Goal: Task Accomplishment & Management: Manage account settings

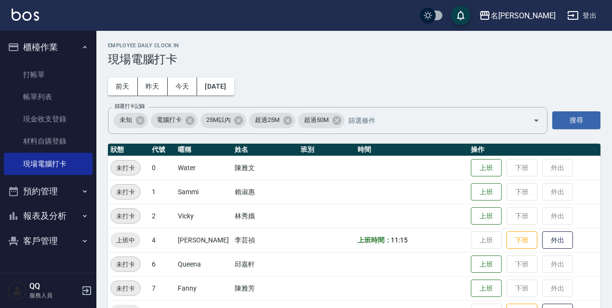
scroll to position [197, 0]
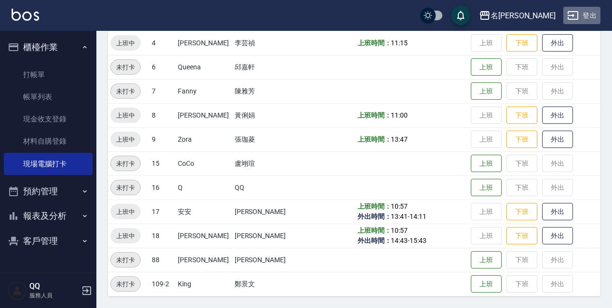
click at [590, 16] on button "登出" at bounding box center [581, 16] width 37 height 18
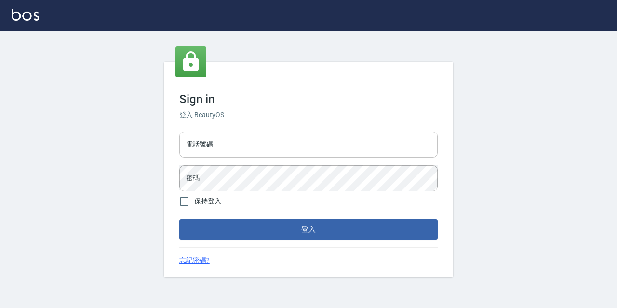
drag, startPoint x: 0, startPoint y: 0, endPoint x: 316, endPoint y: 137, distance: 343.9
click at [316, 137] on input "電話號碼" at bounding box center [308, 145] width 258 height 26
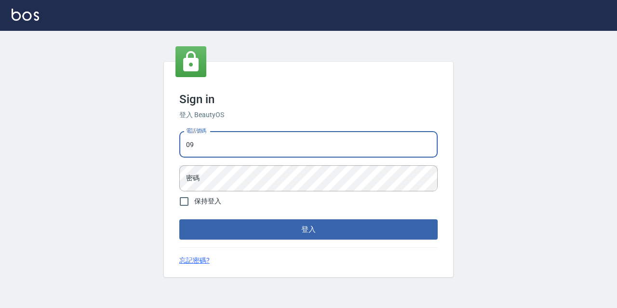
type input "0"
click at [270, 145] on input "電話號碼" at bounding box center [308, 145] width 258 height 26
type input "0967388409"
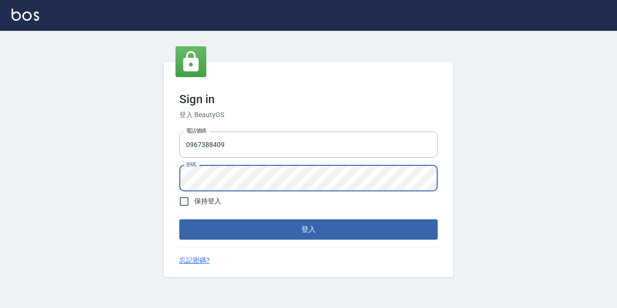
click at [179, 219] on button "登入" at bounding box center [308, 229] width 258 height 20
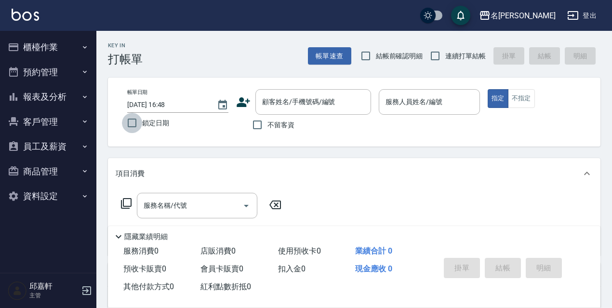
click at [126, 124] on input "鎖定日期" at bounding box center [132, 123] width 20 height 20
checkbox input "true"
click at [268, 122] on span "不留客資" at bounding box center [280, 125] width 27 height 10
click at [267, 122] on input "不留客資" at bounding box center [257, 125] width 20 height 20
checkbox input "true"
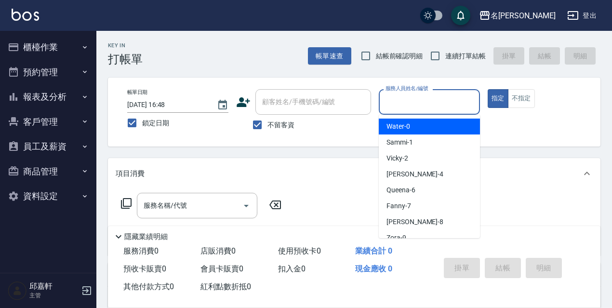
click at [450, 105] on input "服務人員姓名/編號" at bounding box center [429, 101] width 92 height 17
type input "Vicky-2"
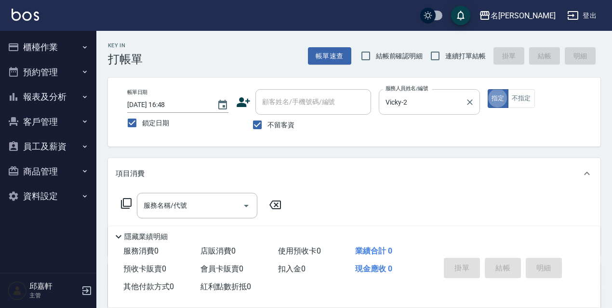
type button "true"
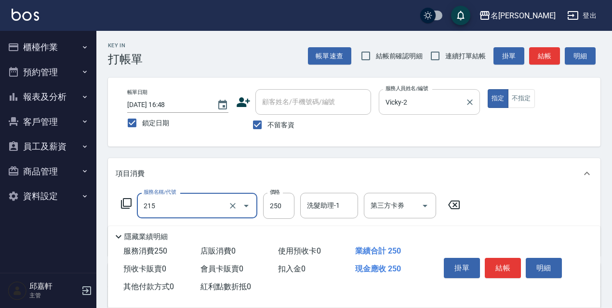
type input "洗髮卷<抵>250(215)"
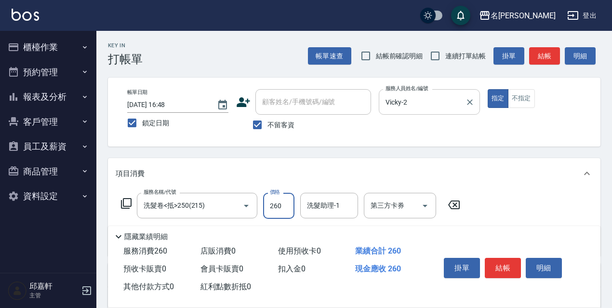
type input "260"
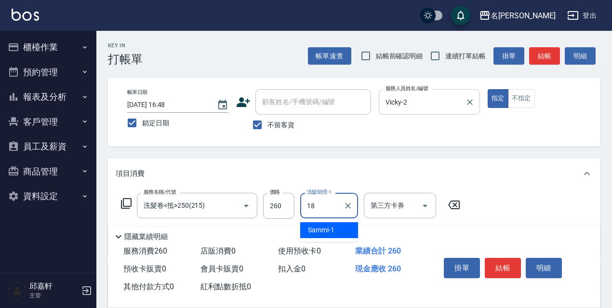
type input "[PERSON_NAME]-18"
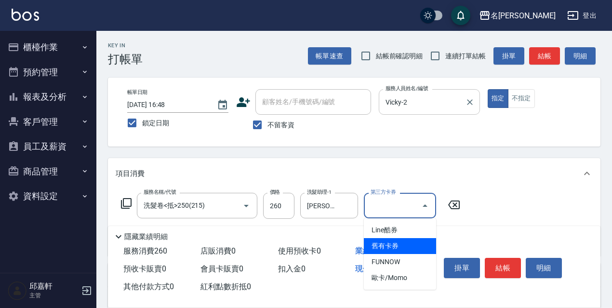
type input "舊有卡券"
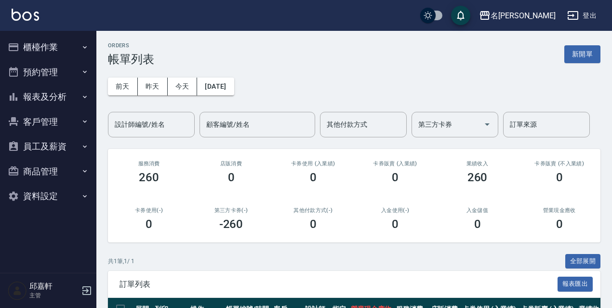
click at [62, 42] on button "櫃檯作業" at bounding box center [48, 47] width 89 height 25
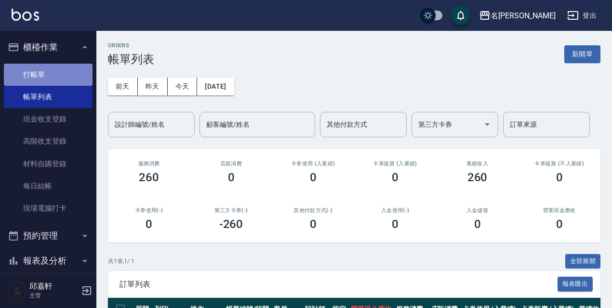
click at [66, 72] on link "打帳單" at bounding box center [48, 75] width 89 height 22
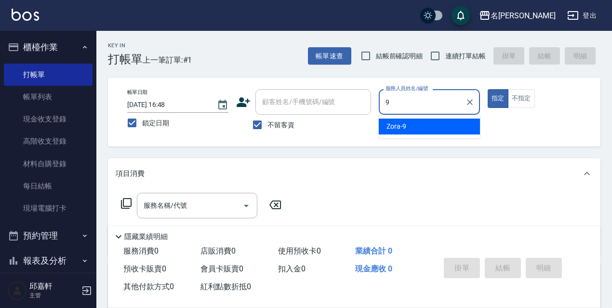
type input "Zora-9"
type button "true"
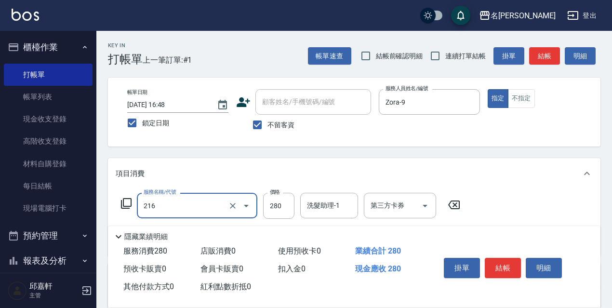
type input "洗髮卷<抵>280(216)"
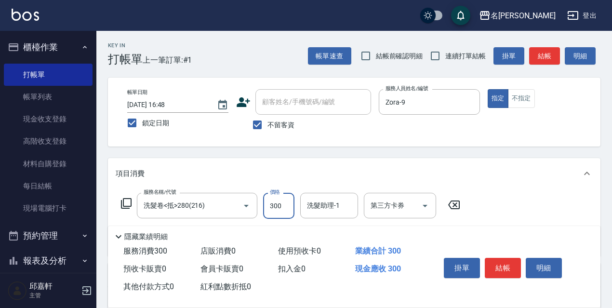
type input "300"
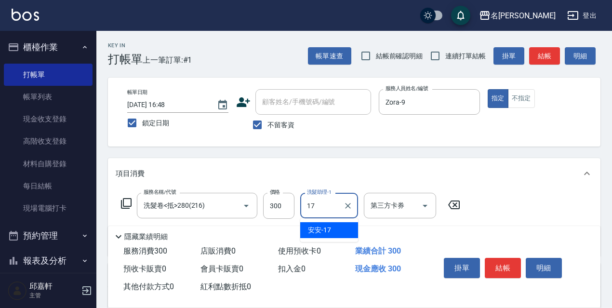
type input "安安-17"
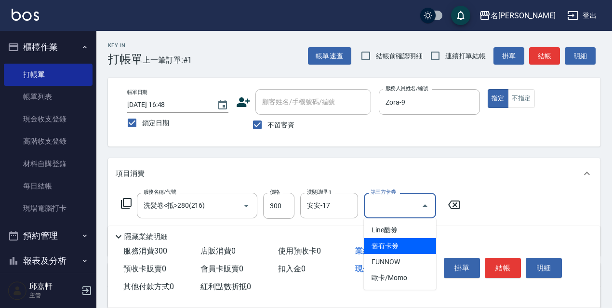
type input "舊有卡券"
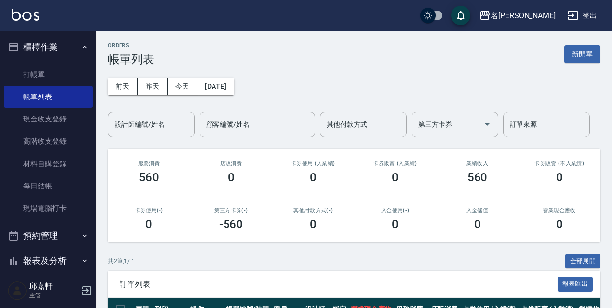
scroll to position [104, 0]
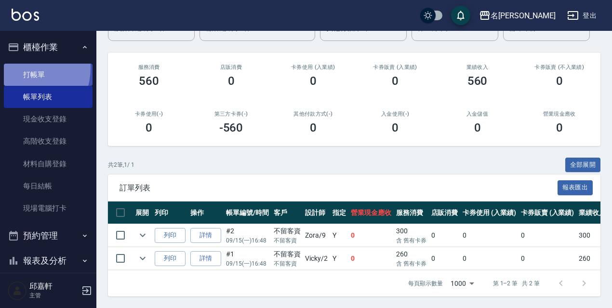
click at [22, 67] on link "打帳單" at bounding box center [48, 75] width 89 height 22
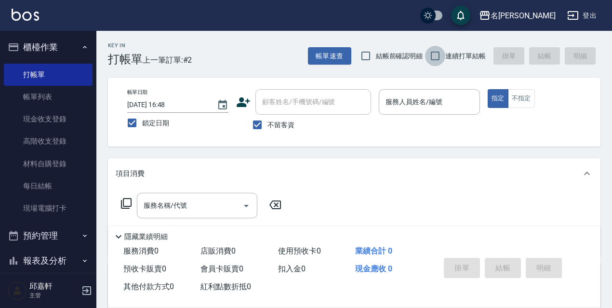
click at [432, 53] on input "連續打單結帳" at bounding box center [435, 56] width 20 height 20
checkbox input "true"
click at [397, 93] on div "服務人員姓名/編號" at bounding box center [429, 102] width 101 height 26
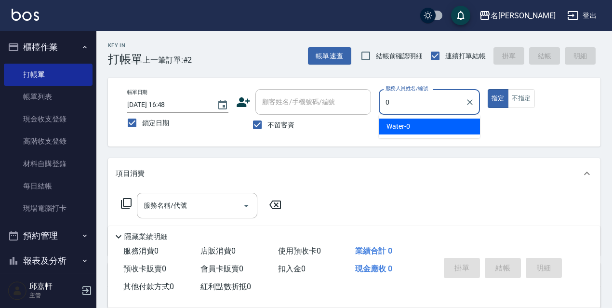
type input "Water-0"
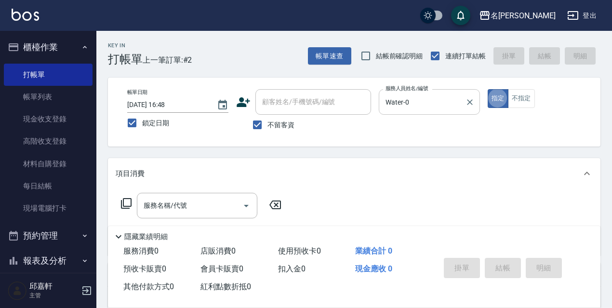
type button "true"
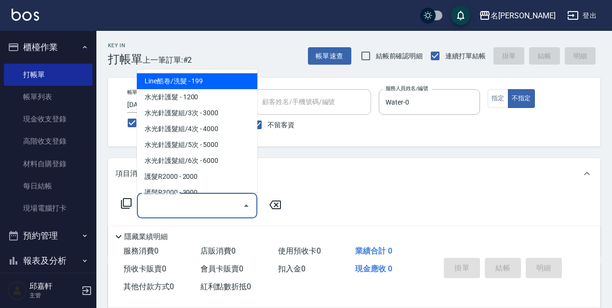
click at [485, 97] on div "帳單日期 [DATE] 16:48 鎖定日期 顧客姓名/手機號碼/編號 顧客姓名/手機號碼/編號 不留客資 服務人員姓名/編號 Water-0 服務人員姓名/…" at bounding box center [353, 112] width 469 height 46
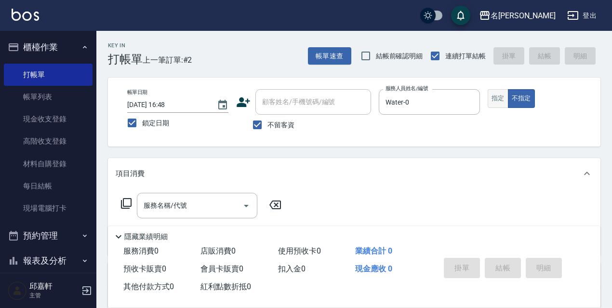
click at [489, 97] on button "指定" at bounding box center [497, 98] width 21 height 19
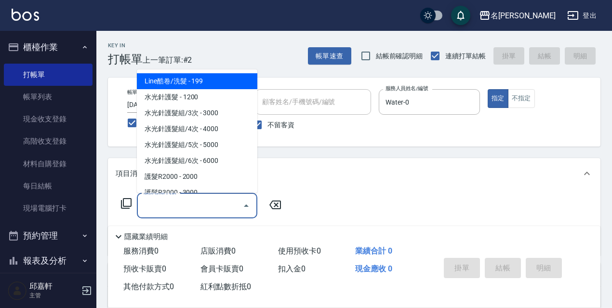
click at [203, 212] on input "服務名稱/代號" at bounding box center [189, 205] width 97 height 17
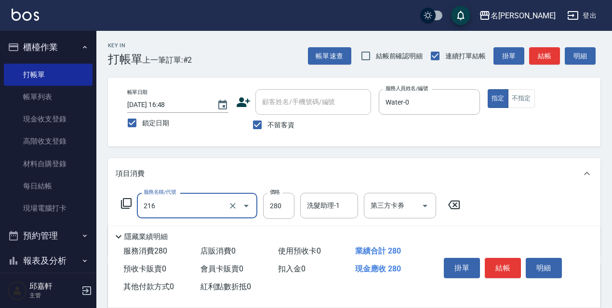
type input "洗髮卷<抵>280(216)"
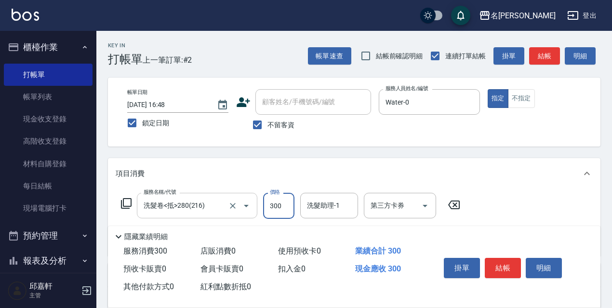
type input "300"
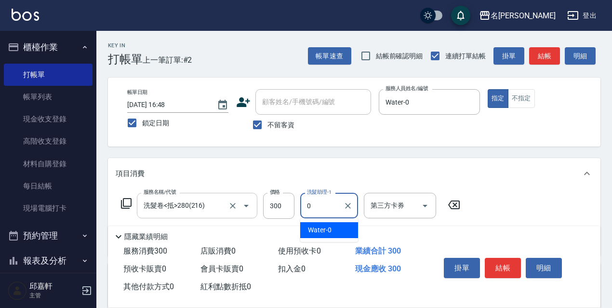
type input "Water-0"
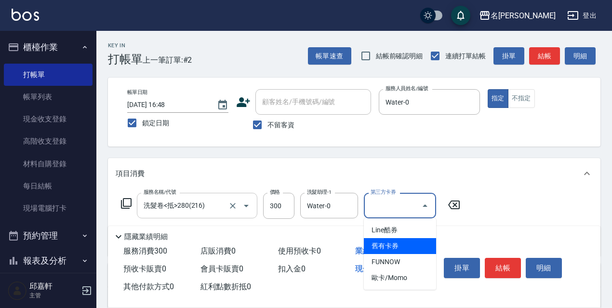
type input "舊有卡券"
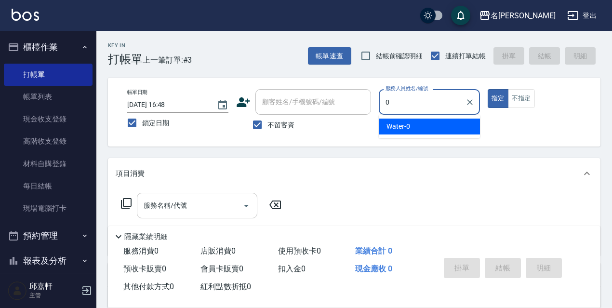
type input "Water-0"
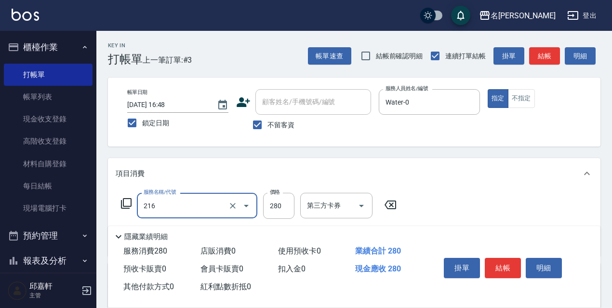
type input "洗髮卷<抵>280(216)"
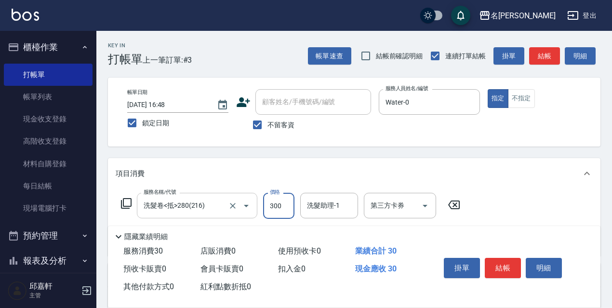
type input "300"
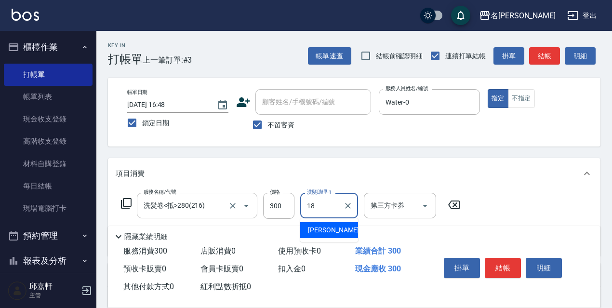
type input "[PERSON_NAME]-18"
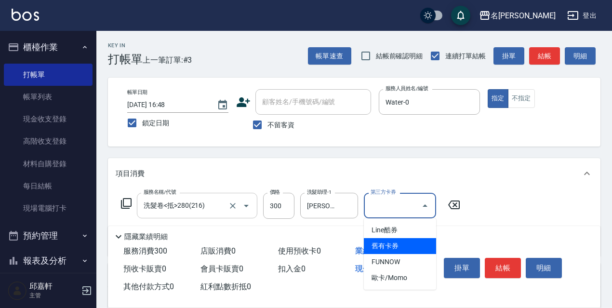
type input "舊有卡券"
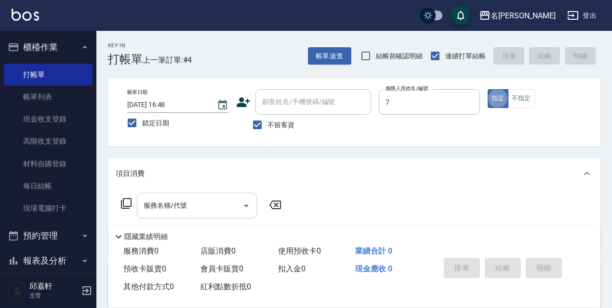
type input "Fanny-7"
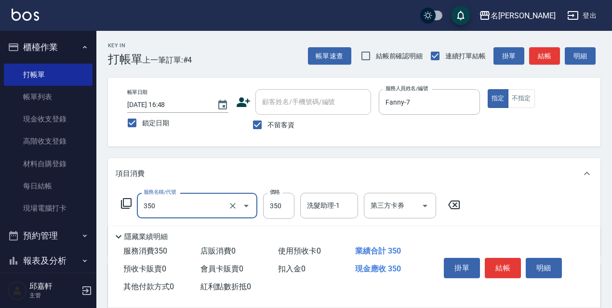
type input "洗髮350(350)"
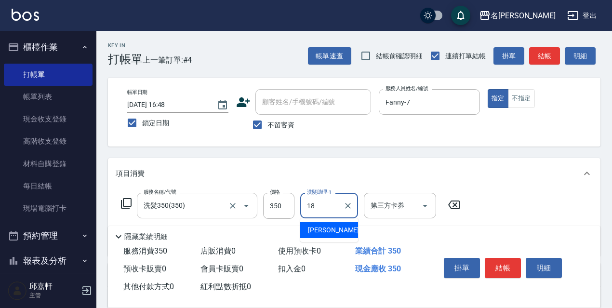
type input "[PERSON_NAME]-18"
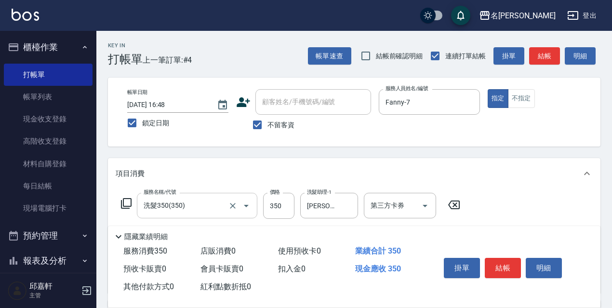
scroll to position [145, 0]
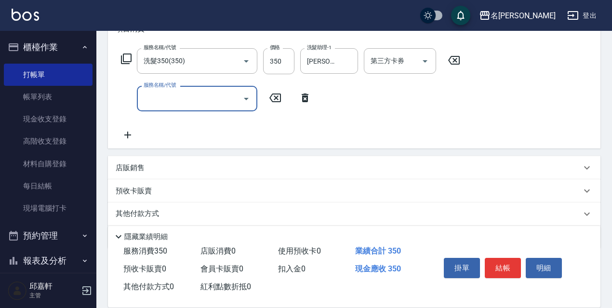
click at [196, 169] on div "店販銷售" at bounding box center [348, 168] width 465 height 10
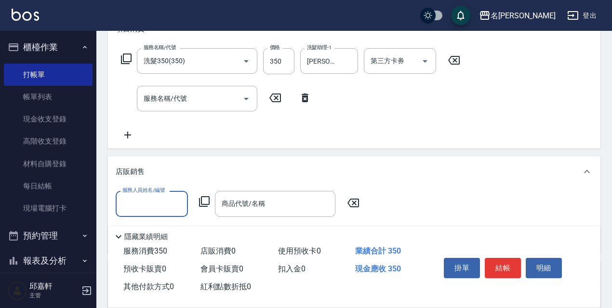
scroll to position [0, 0]
type input "Fanny-7"
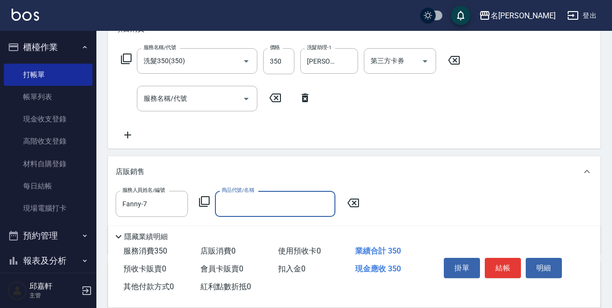
click at [200, 198] on icon at bounding box center [204, 202] width 12 height 12
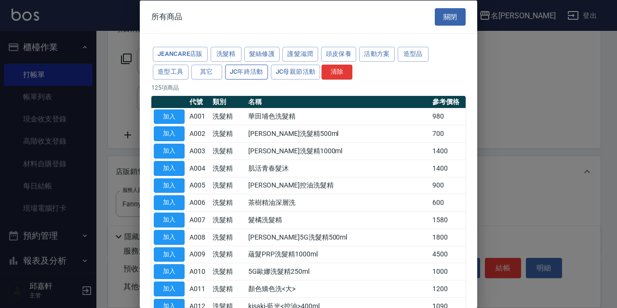
click at [259, 74] on button "JC年終活動" at bounding box center [246, 71] width 43 height 15
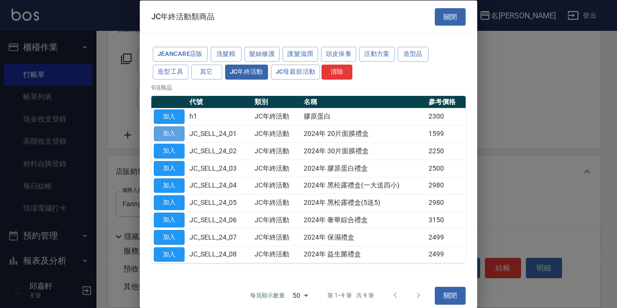
click at [181, 135] on button "加入" at bounding box center [169, 133] width 31 height 15
type input "2024年 20片面膜禮盒"
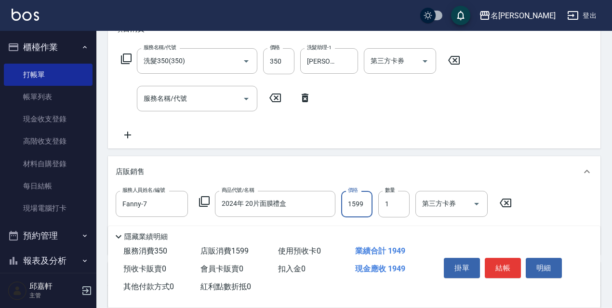
click at [361, 206] on input "1599" at bounding box center [356, 204] width 31 height 26
type input "1600"
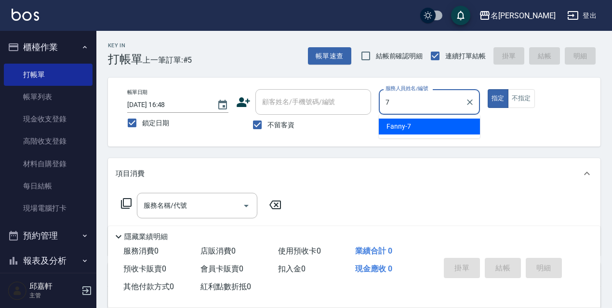
type input "Fanny-7"
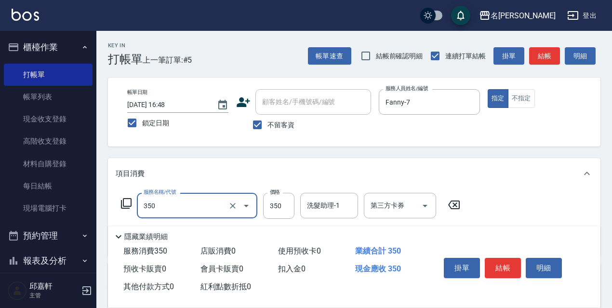
type input "洗髮350(350)"
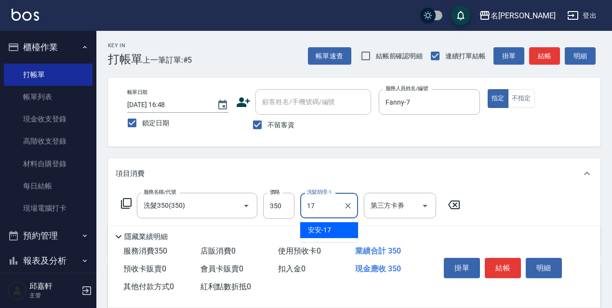
type input "安安-17"
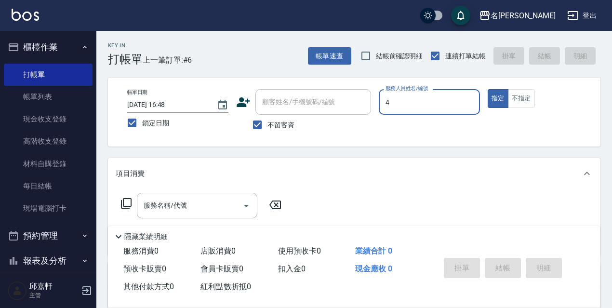
type input "[PERSON_NAME]-4"
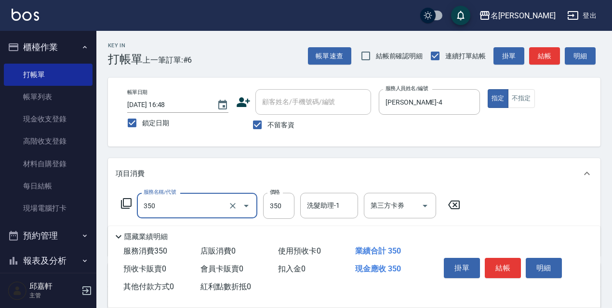
type input "洗髮350(350)"
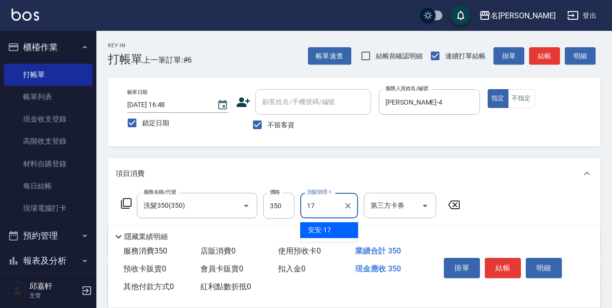
type input "安安-17"
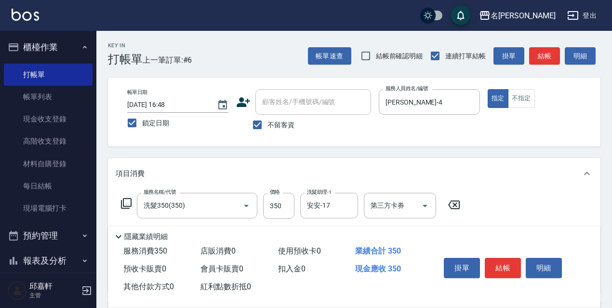
scroll to position [145, 0]
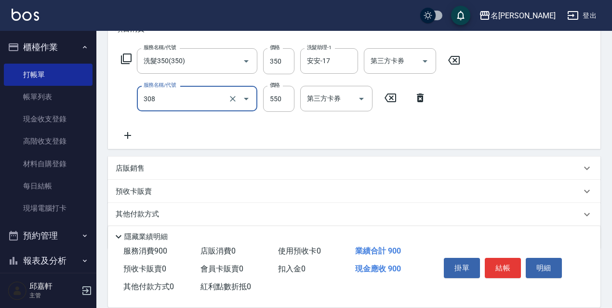
type input "剪髮550(308)"
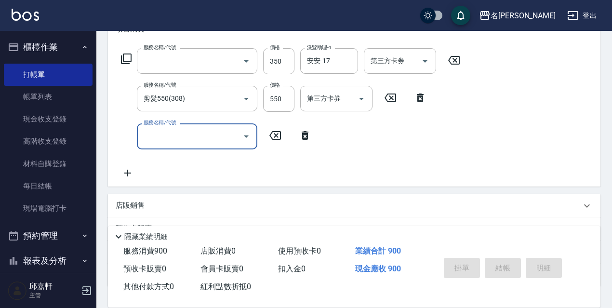
scroll to position [0, 0]
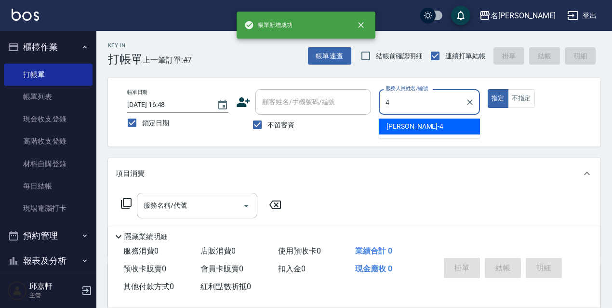
type input "[PERSON_NAME]-4"
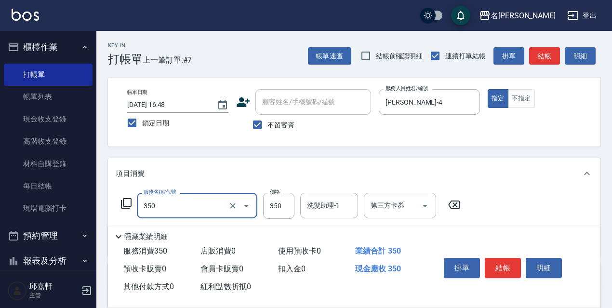
type input "洗髮350(350)"
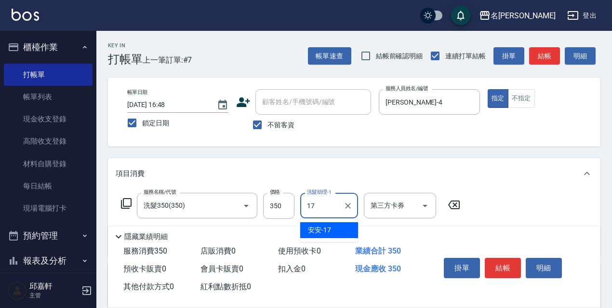
type input "安安-17"
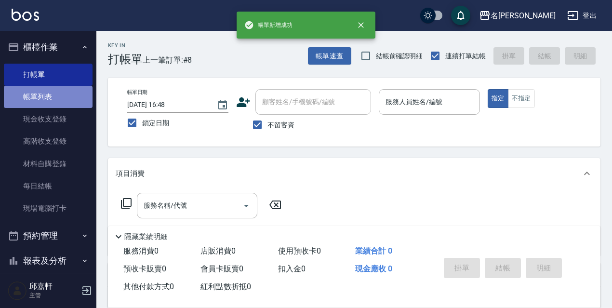
click at [58, 102] on link "帳單列表" at bounding box center [48, 97] width 89 height 22
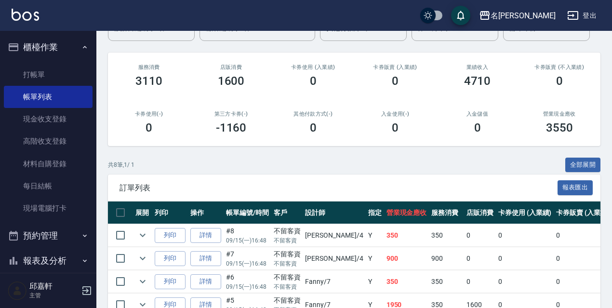
scroll to position [145, 0]
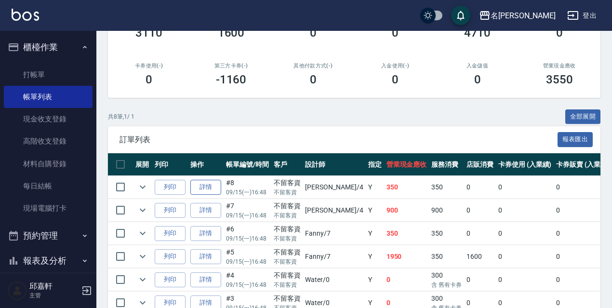
click at [211, 188] on link "詳情" at bounding box center [205, 187] width 31 height 15
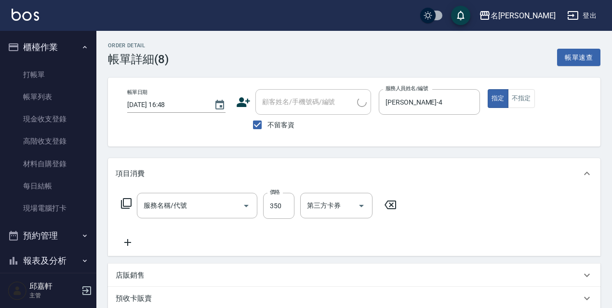
type input "[DATE] 16:48"
checkbox input "true"
type input "[PERSON_NAME]-4"
type input "洗髮350(350)"
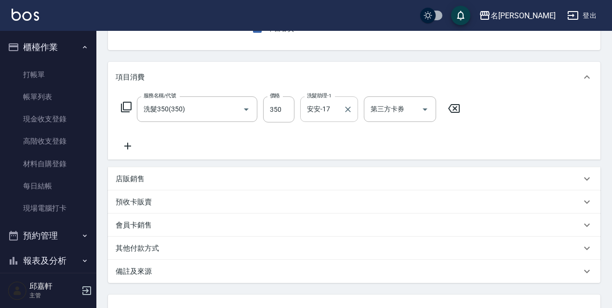
scroll to position [48, 0]
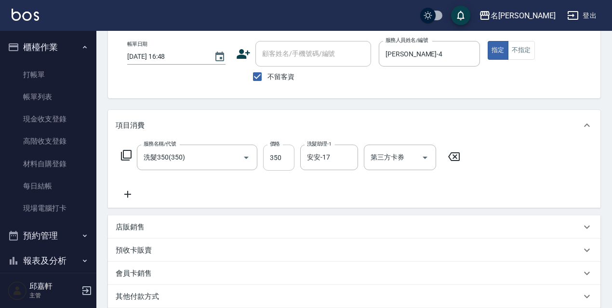
click at [278, 163] on input "350" at bounding box center [278, 158] width 31 height 26
type input "330"
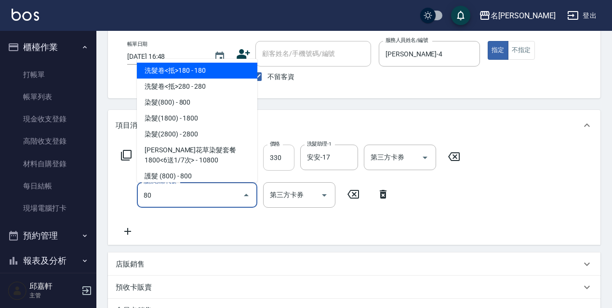
type input "809"
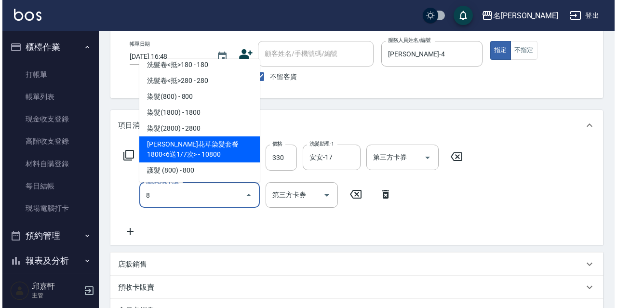
scroll to position [0, 0]
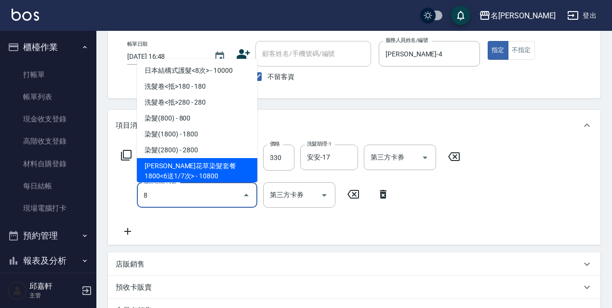
type input "8"
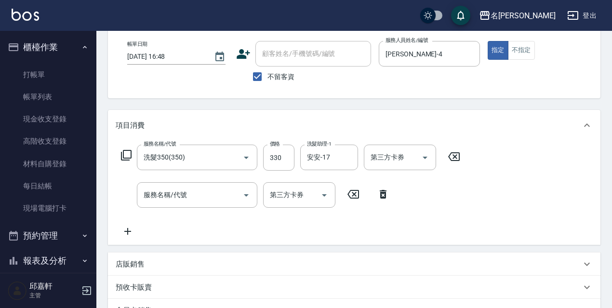
click at [126, 152] on icon at bounding box center [126, 155] width 12 height 12
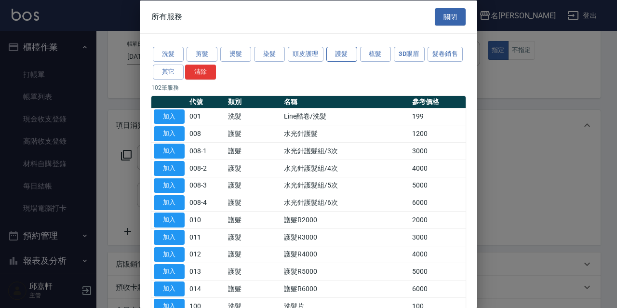
click at [342, 53] on button "護髮" at bounding box center [341, 54] width 31 height 15
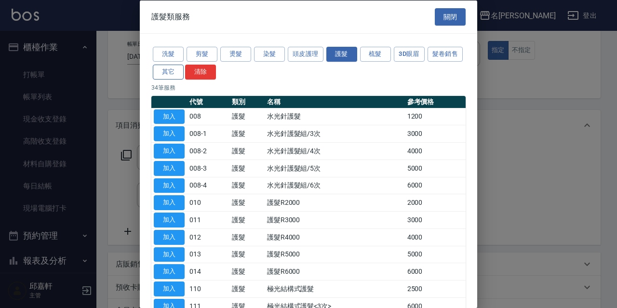
click at [184, 73] on button "其它" at bounding box center [168, 71] width 31 height 15
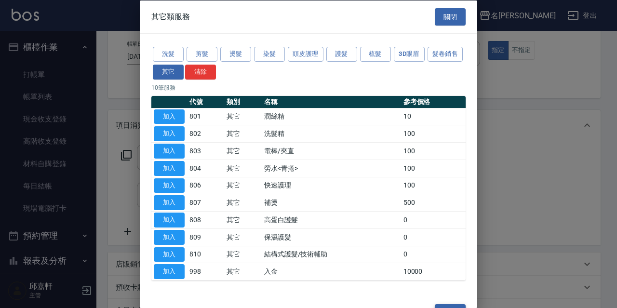
click at [437, 304] on button "關閉" at bounding box center [449, 312] width 31 height 18
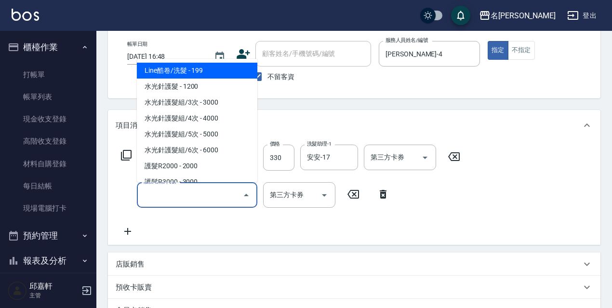
click at [194, 188] on input "服務名稱/代號" at bounding box center [189, 194] width 97 height 17
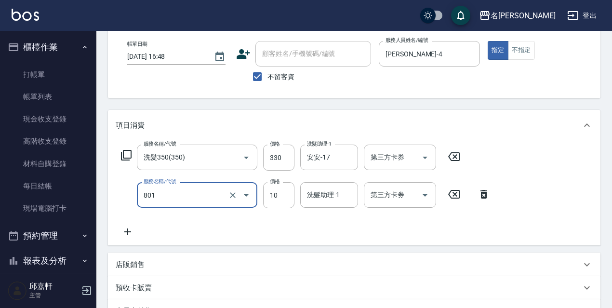
type input "潤絲精(801)"
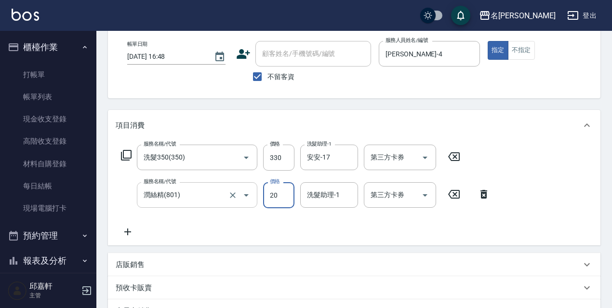
type input "20"
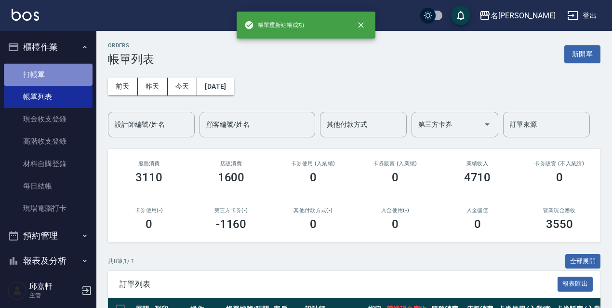
click at [53, 71] on link "打帳單" at bounding box center [48, 75] width 89 height 22
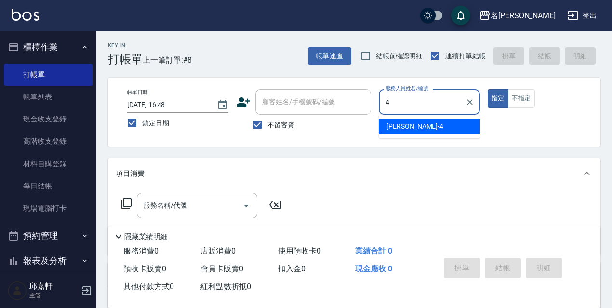
type input "[PERSON_NAME]-4"
type button "true"
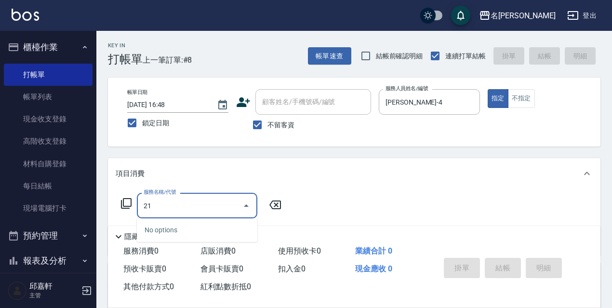
type input "216"
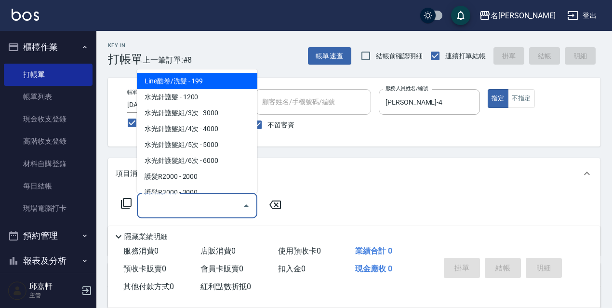
type input "5"
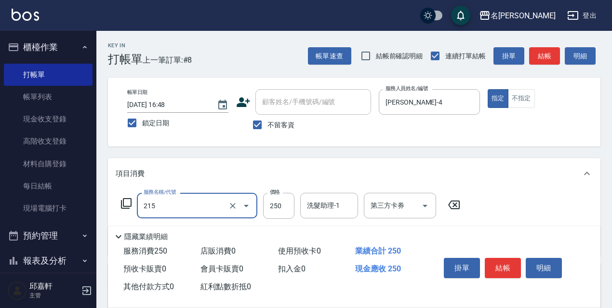
type input "洗髮卷<抵>250(215)"
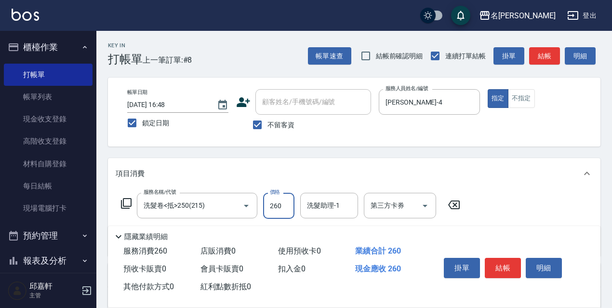
type input "260"
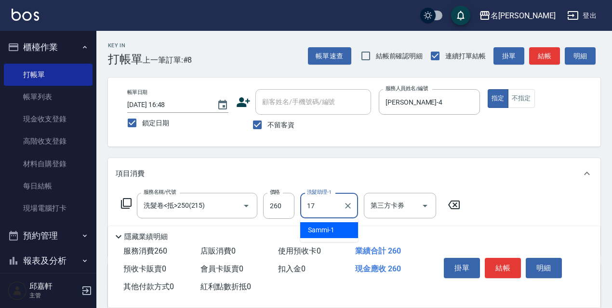
type input "安安-17"
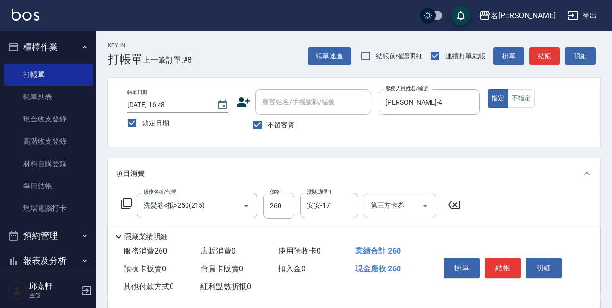
click at [397, 211] on input "第三方卡券" at bounding box center [392, 205] width 49 height 17
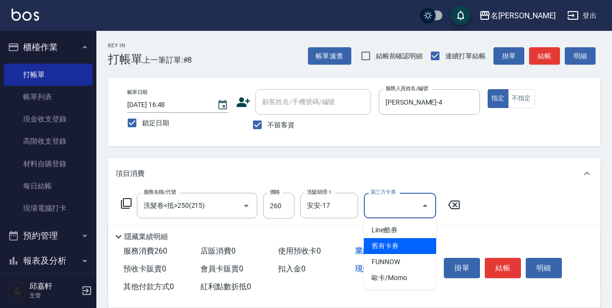
type input "舊有卡券"
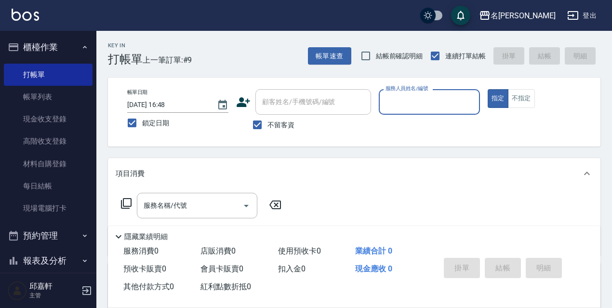
click at [68, 51] on button "櫃檯作業" at bounding box center [48, 47] width 89 height 25
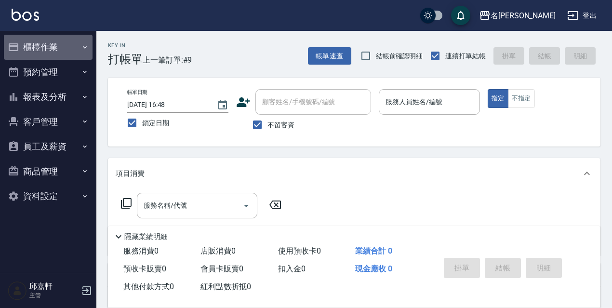
click at [74, 46] on button "櫃檯作業" at bounding box center [48, 47] width 89 height 25
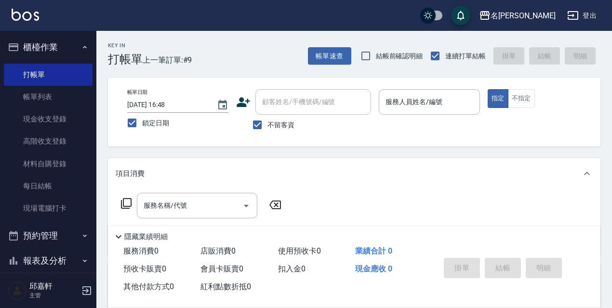
drag, startPoint x: 70, startPoint y: 105, endPoint x: 171, endPoint y: 140, distance: 106.3
click at [70, 105] on link "帳單列表" at bounding box center [48, 97] width 89 height 22
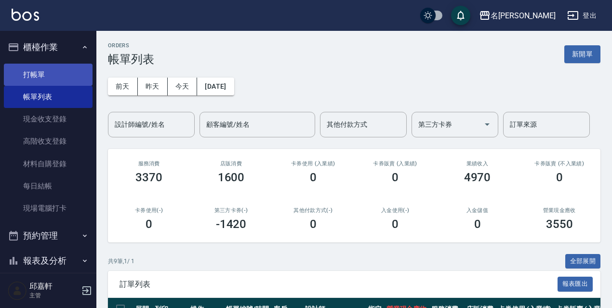
drag, startPoint x: 39, startPoint y: 71, endPoint x: 48, endPoint y: 71, distance: 9.6
click at [39, 71] on link "打帳單" at bounding box center [48, 75] width 89 height 22
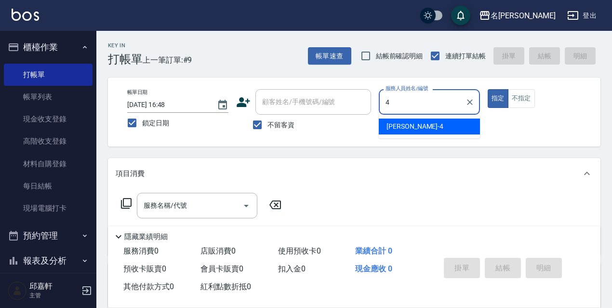
type input "[PERSON_NAME]-4"
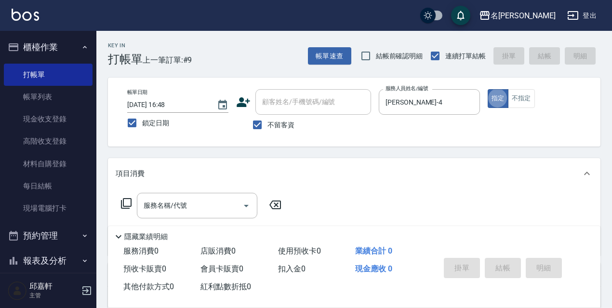
type button "true"
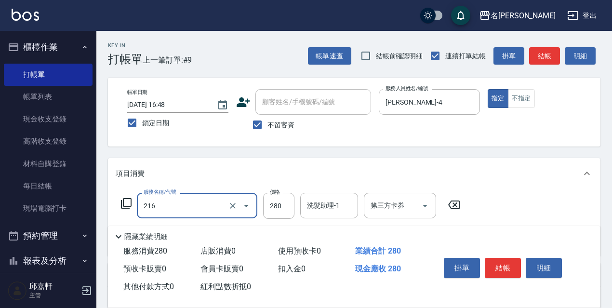
type input "洗髮卷<抵>280(216)"
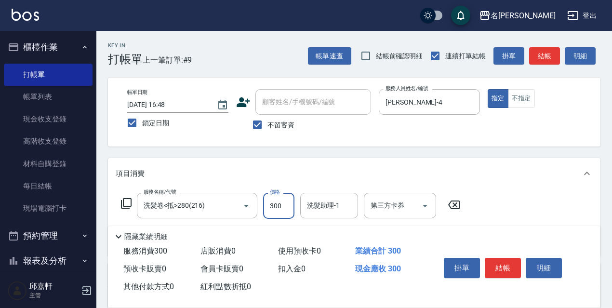
type input "300"
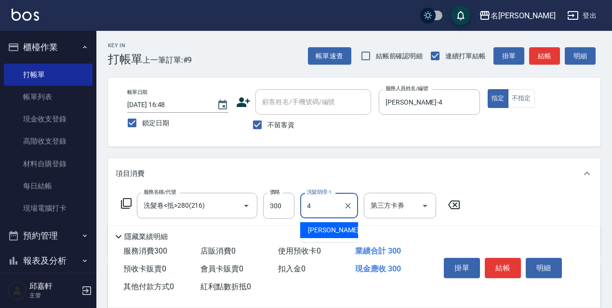
type input "[PERSON_NAME]-4"
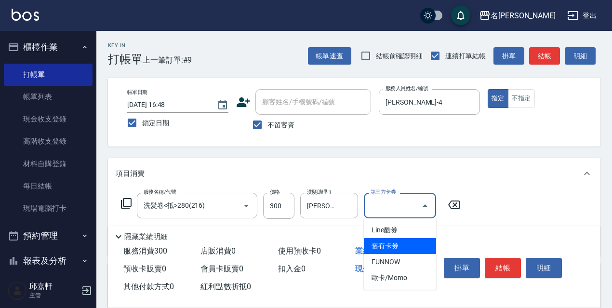
type input "舊有卡券"
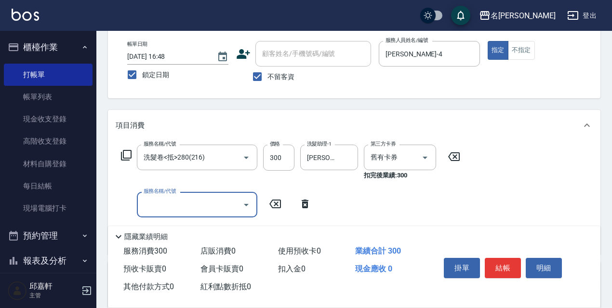
scroll to position [145, 0]
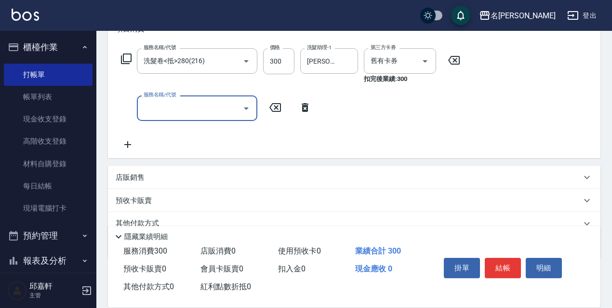
click at [120, 58] on div "服務名稱/代號 洗髮卷<抵>280(216) 服務名稱/代號 價格 300 價格 洗髮助理-1 小禎-4 洗髮助理-1 第三方卡券 舊有卡券 第三方卡券 扣完…" at bounding box center [291, 66] width 350 height 36
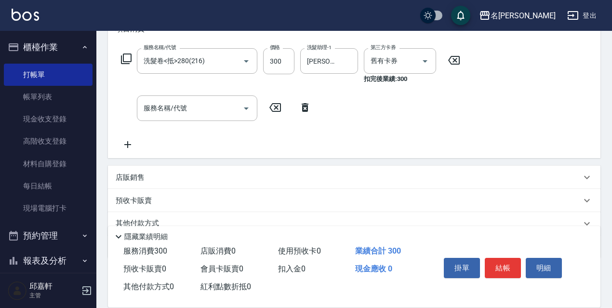
click at [123, 58] on icon at bounding box center [126, 58] width 11 height 11
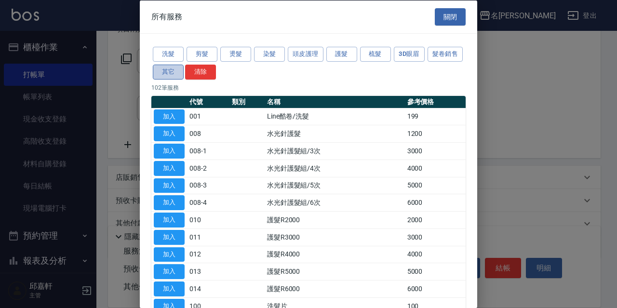
click at [184, 67] on button "其它" at bounding box center [168, 71] width 31 height 15
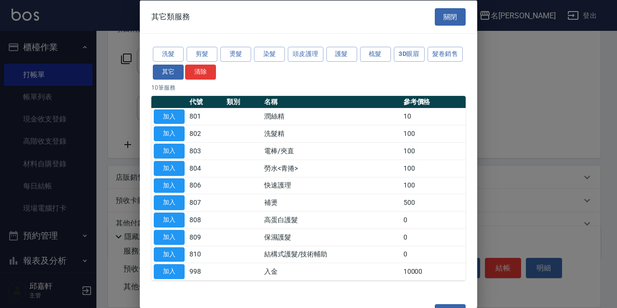
drag, startPoint x: 443, startPoint y: 11, endPoint x: 428, endPoint y: 26, distance: 21.5
click at [443, 12] on button "關閉" at bounding box center [449, 17] width 31 height 18
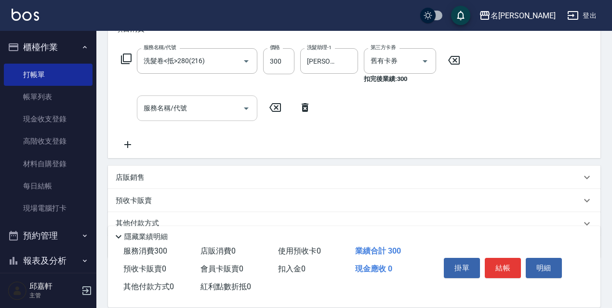
drag, startPoint x: 231, startPoint y: 110, endPoint x: 236, endPoint y: 106, distance: 6.6
click at [231, 109] on input "服務名稱/代號" at bounding box center [189, 108] width 97 height 17
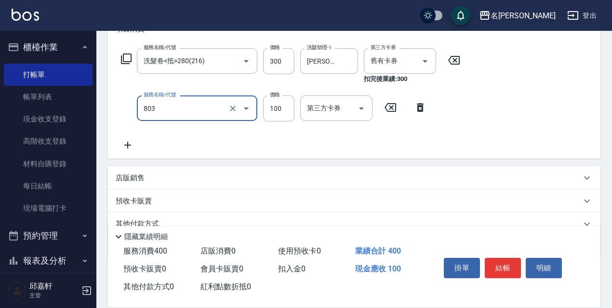
type input "電棒/夾直(803)"
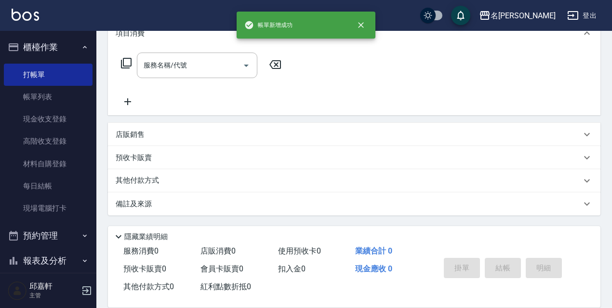
scroll to position [0, 0]
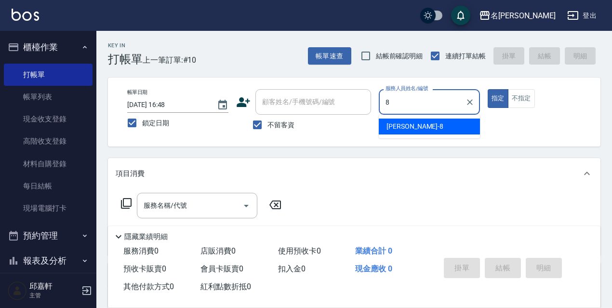
type input "Cindy-8"
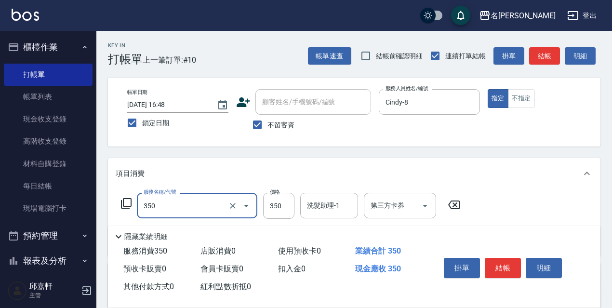
type input "洗髮350(350)"
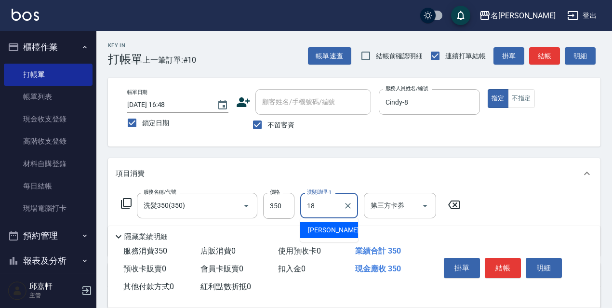
type input "[PERSON_NAME]-18"
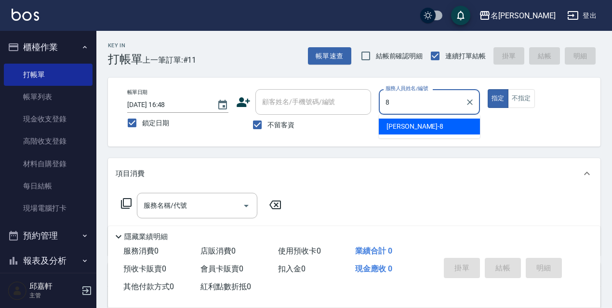
type input "Cindy-8"
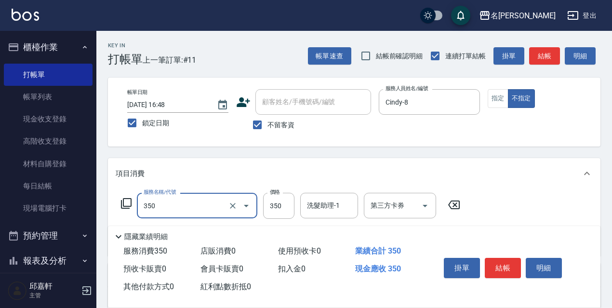
type input "洗髮350(350)"
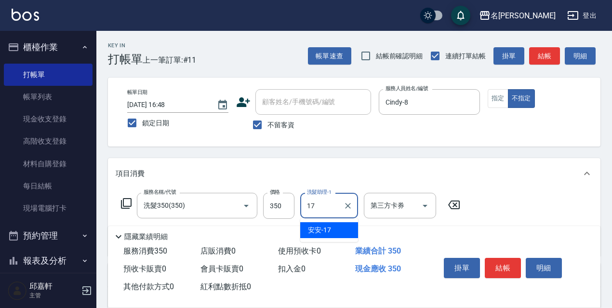
type input "安安-17"
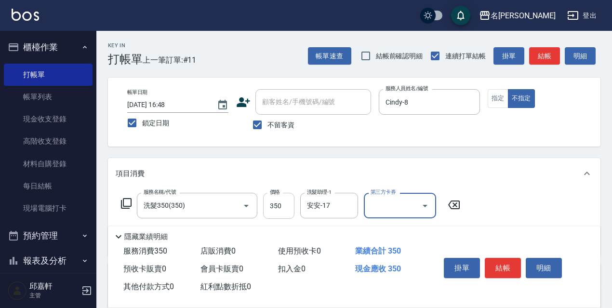
click at [266, 206] on input "350" at bounding box center [278, 206] width 31 height 26
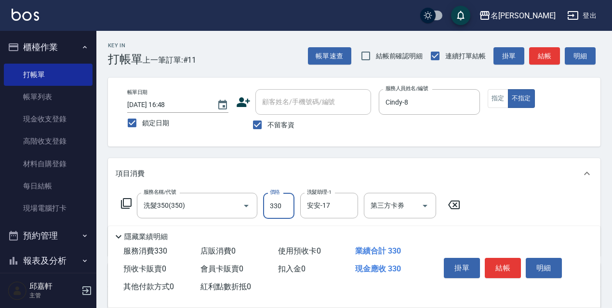
type input "330"
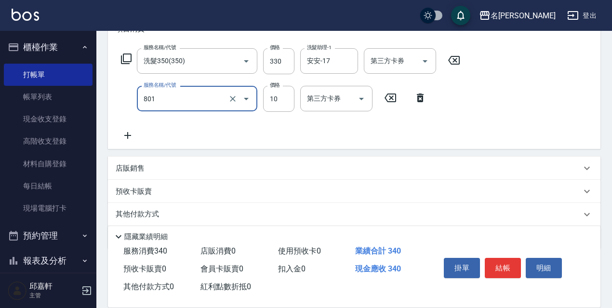
type input "潤絲精(801)"
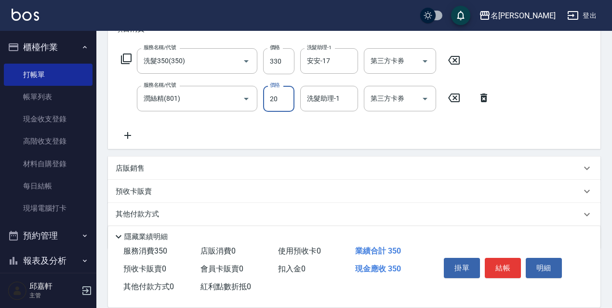
type input "20"
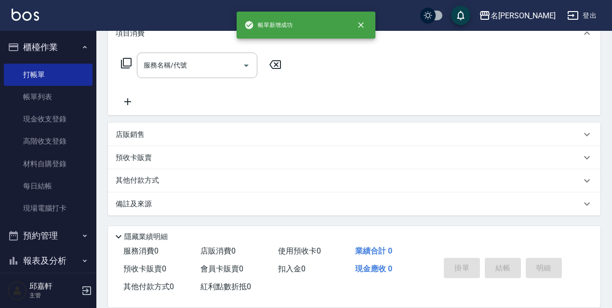
scroll to position [0, 0]
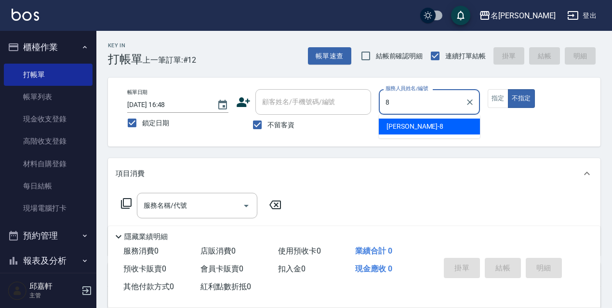
type input "Cindy-8"
type button "false"
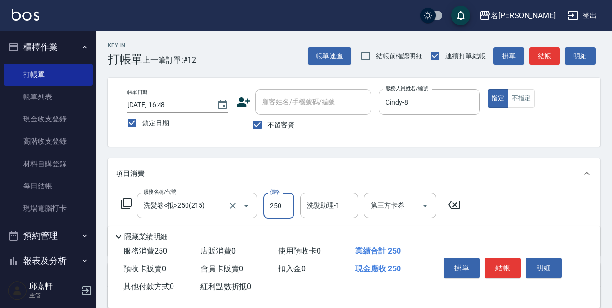
click at [237, 198] on div at bounding box center [239, 206] width 27 height 26
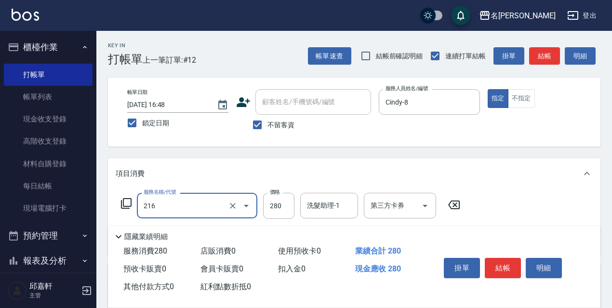
type input "洗髮卷<抵>280(216)"
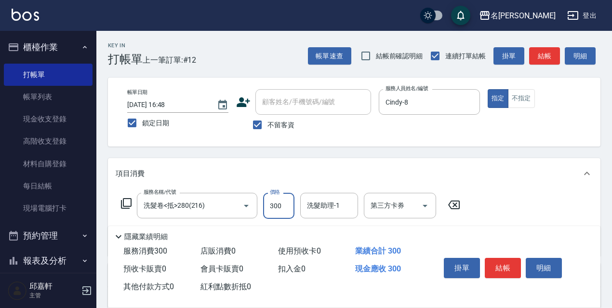
type input "300"
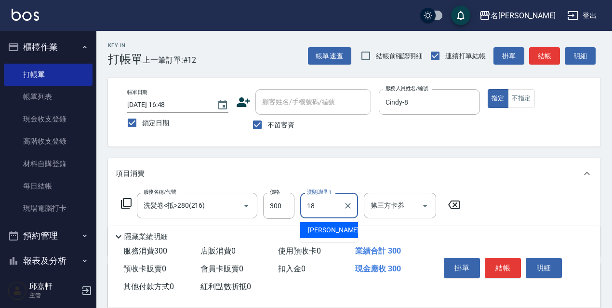
type input "[PERSON_NAME]-18"
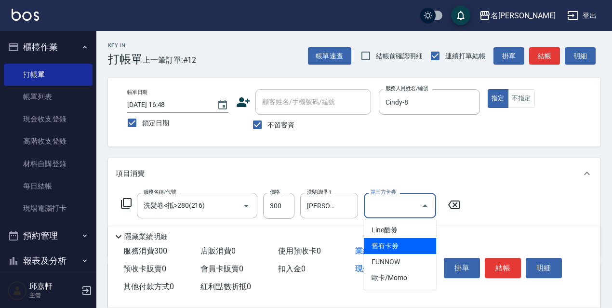
type input "舊有卡券"
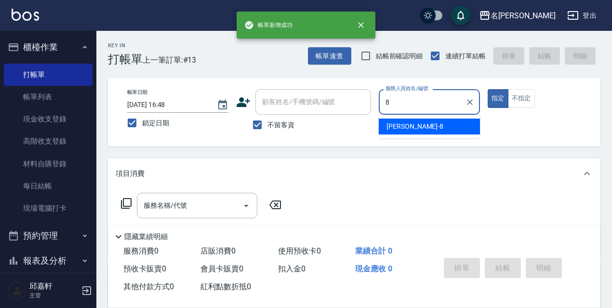
type input "Cindy-8"
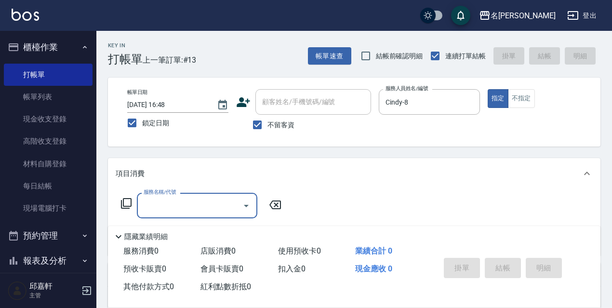
type input "8"
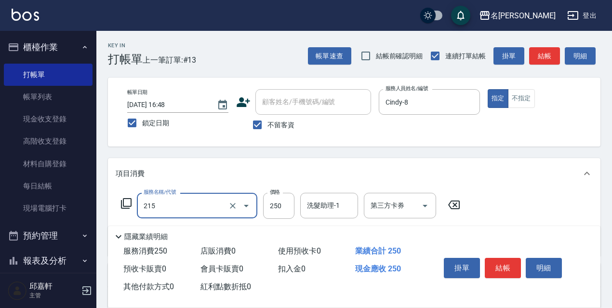
type input "洗髮卷<抵>250(215)"
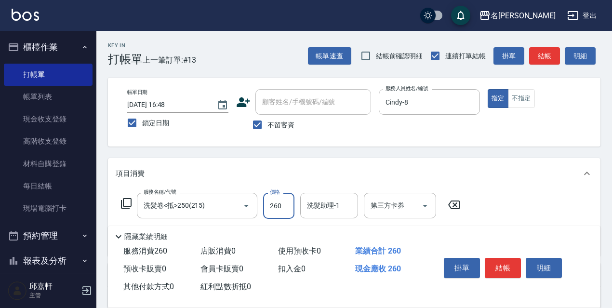
type input "260"
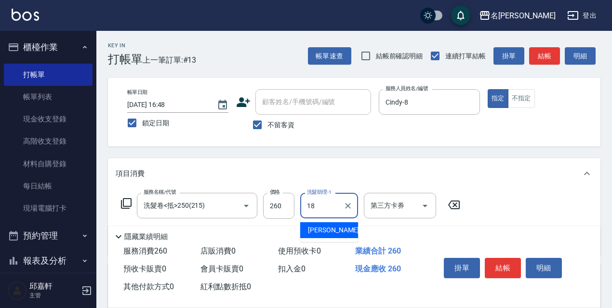
type input "[PERSON_NAME]-18"
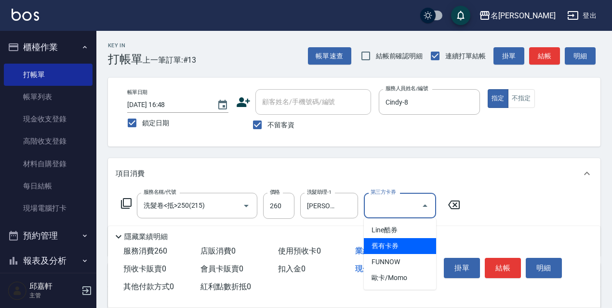
type input "舊有卡券"
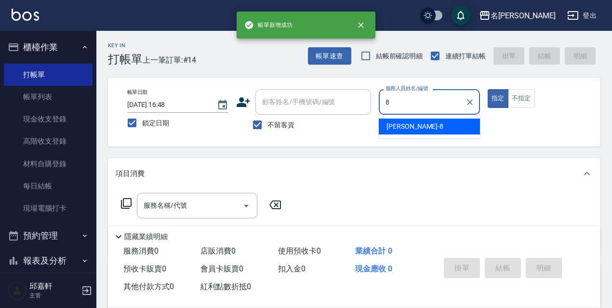
type input "Cindy-8"
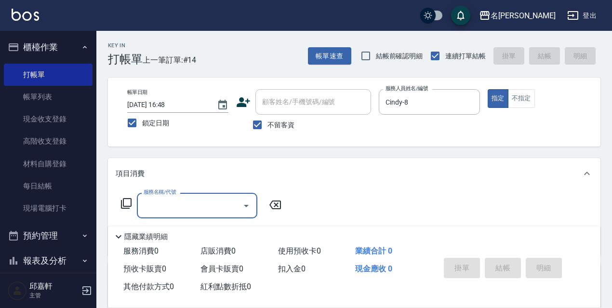
type input "2"
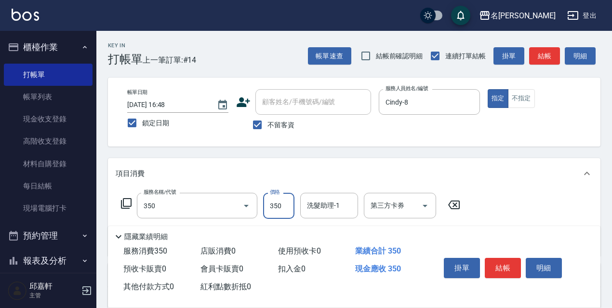
type input "洗髮350(350)"
type input "330"
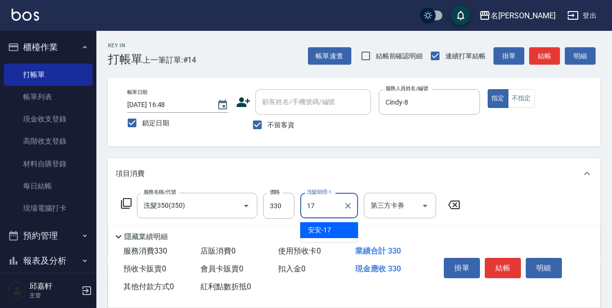
type input "安安-17"
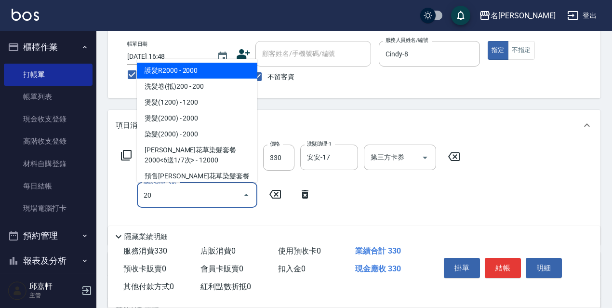
scroll to position [96, 0]
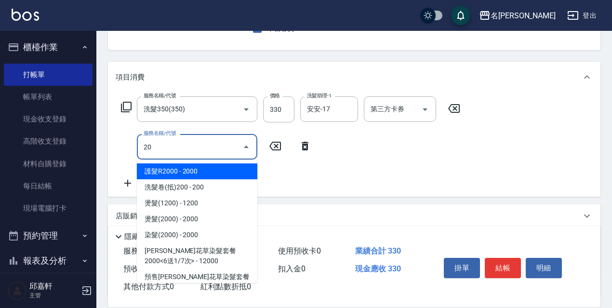
type input "2"
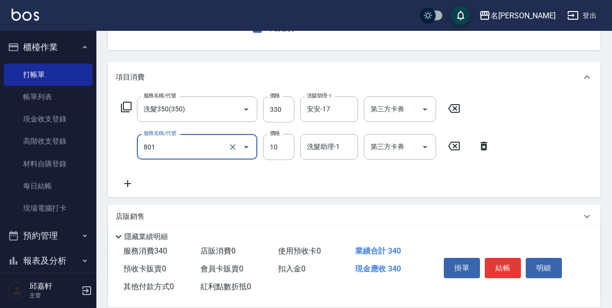
type input "潤絲精(801)"
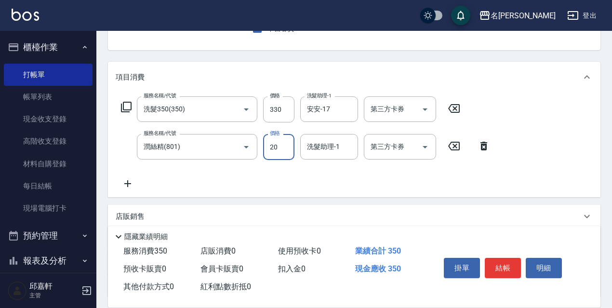
type input "20"
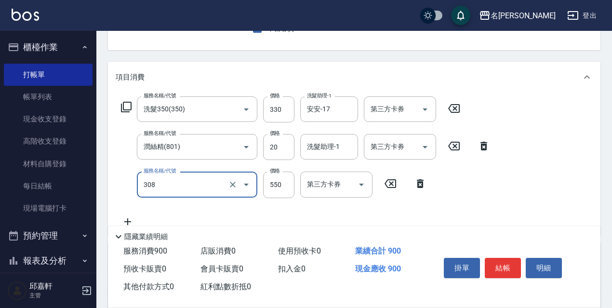
type input "剪髮550(308)"
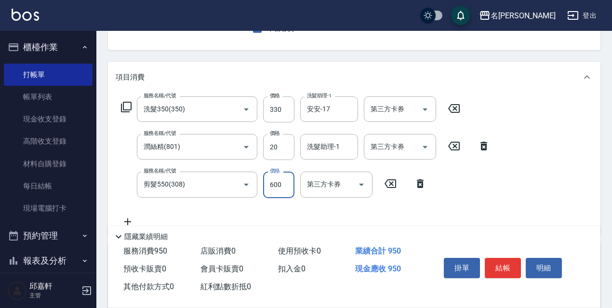
type input "600"
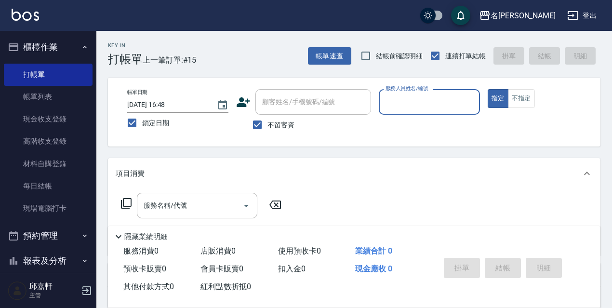
scroll to position [111, 0]
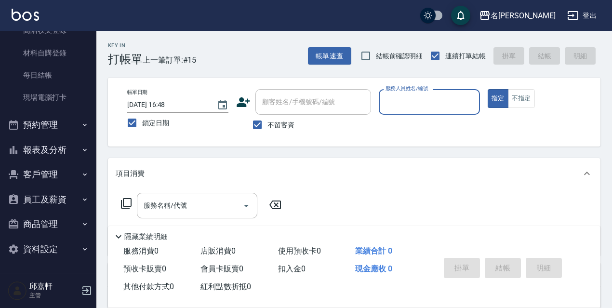
click at [68, 124] on button "預約管理" at bounding box center [48, 124] width 89 height 25
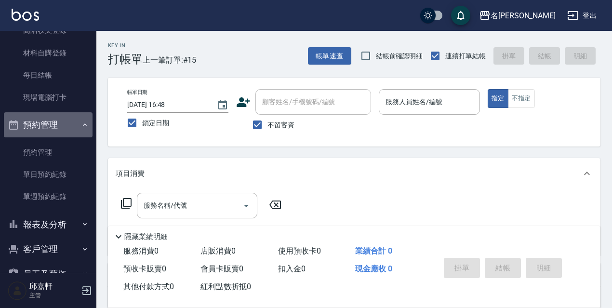
click at [68, 117] on button "預約管理" at bounding box center [48, 124] width 89 height 25
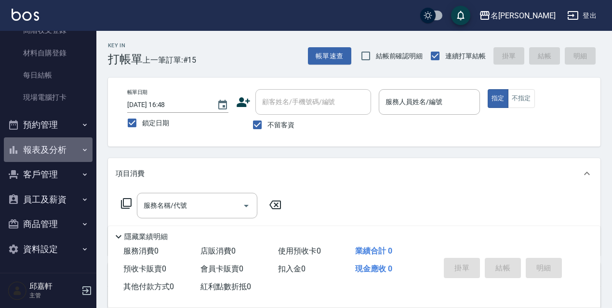
click at [59, 143] on button "報表及分析" at bounding box center [48, 149] width 89 height 25
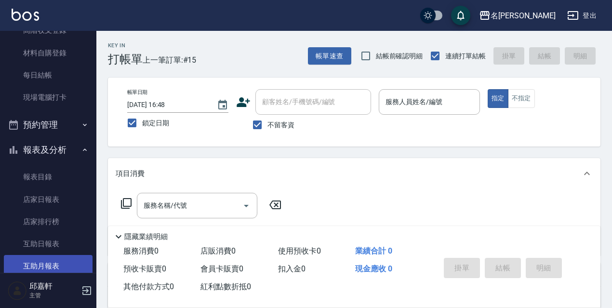
scroll to position [303, 0]
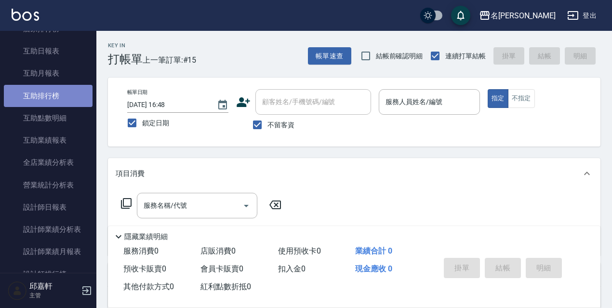
click at [66, 99] on link "互助排行榜" at bounding box center [48, 96] width 89 height 22
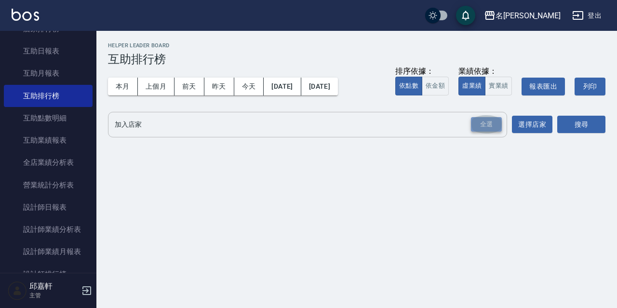
click at [493, 123] on div "全選" at bounding box center [486, 124] width 31 height 15
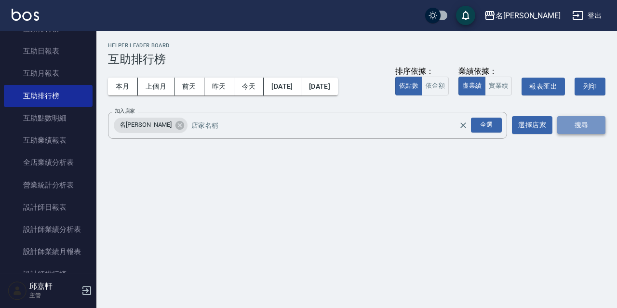
click at [567, 119] on button "搜尋" at bounding box center [581, 125] width 48 height 18
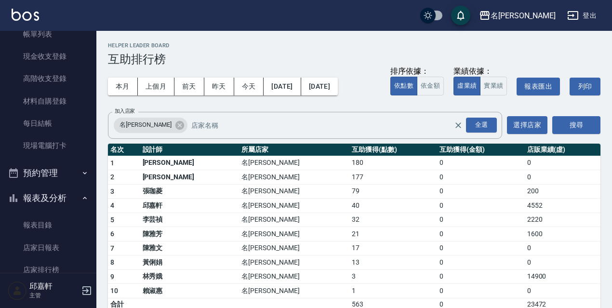
scroll to position [14, 0]
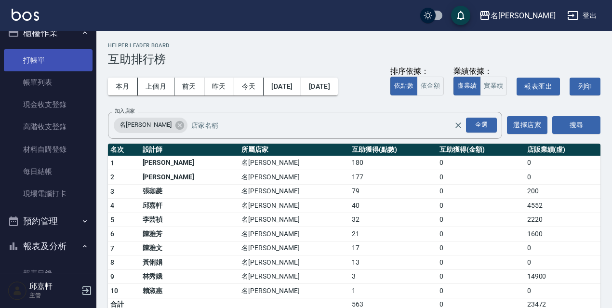
click at [35, 54] on link "打帳單" at bounding box center [48, 60] width 89 height 22
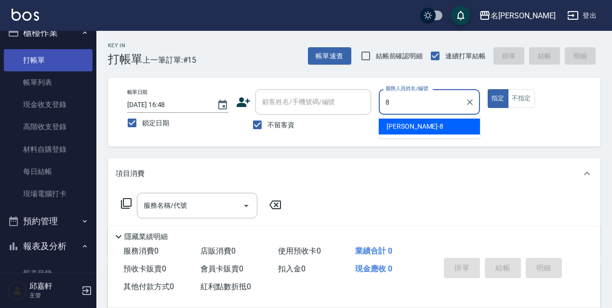
type input "Cindy-8"
type button "true"
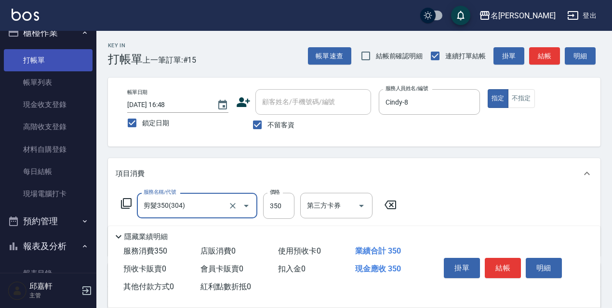
type input "剪髮350(304)"
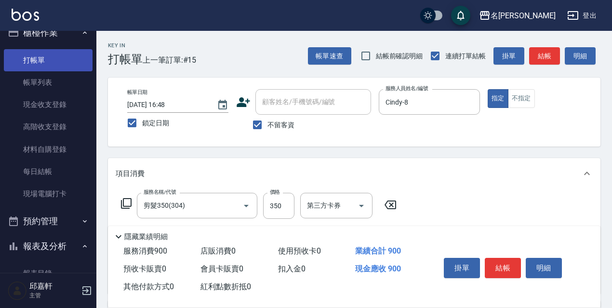
type input "剪髮550(308)"
type input "600"
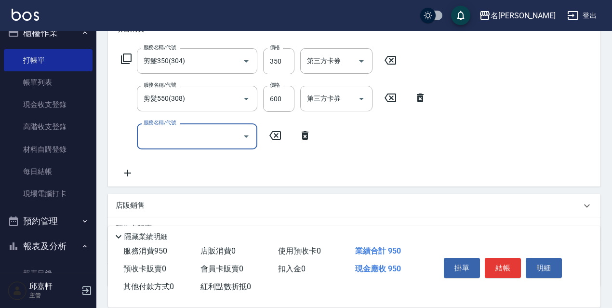
click at [126, 62] on icon at bounding box center [126, 58] width 11 height 11
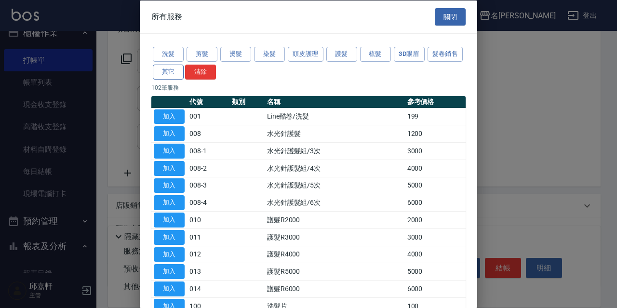
click at [184, 69] on button "其它" at bounding box center [168, 71] width 31 height 15
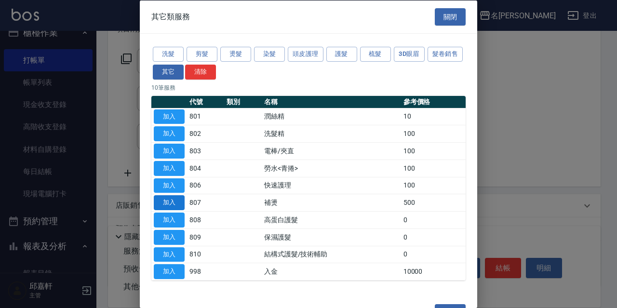
click at [180, 201] on button "加入" at bounding box center [169, 202] width 31 height 15
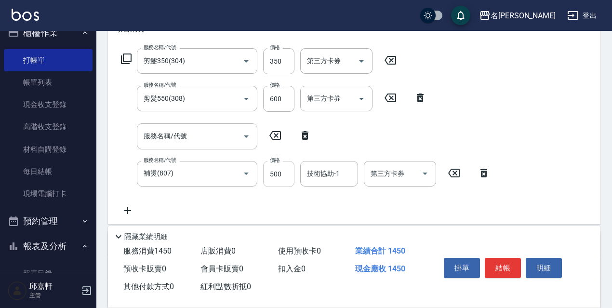
click at [288, 181] on input "500" at bounding box center [278, 174] width 31 height 26
type input "450"
click at [301, 136] on icon at bounding box center [305, 136] width 24 height 12
type input "補燙(807)"
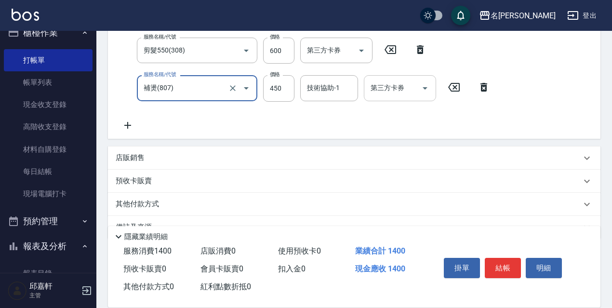
scroll to position [216, 0]
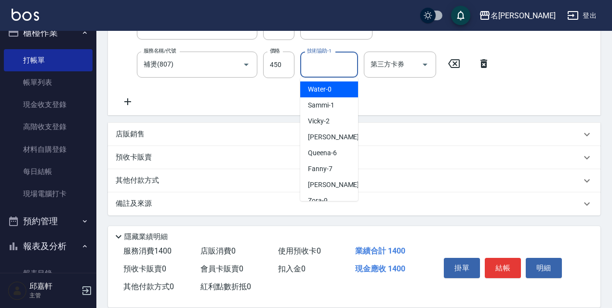
click at [325, 70] on input "技術協助-1" at bounding box center [328, 64] width 49 height 17
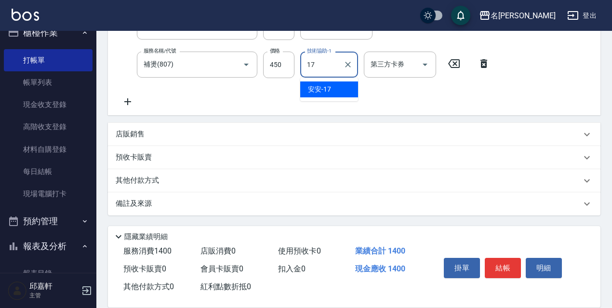
type input "安安-17"
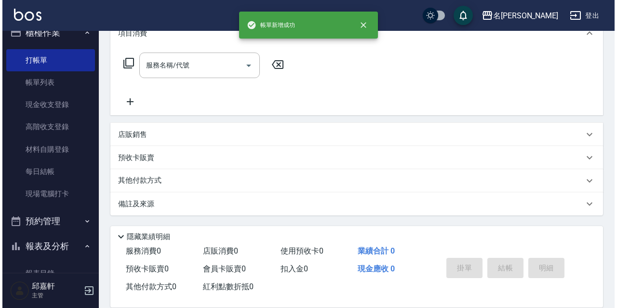
scroll to position [0, 0]
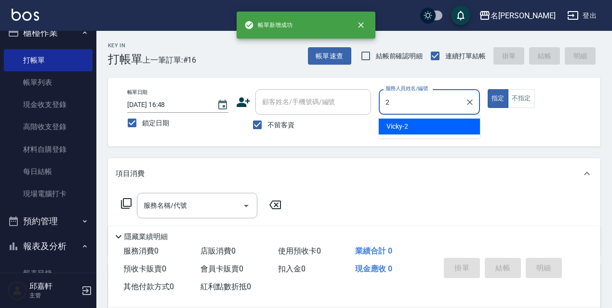
type input "Vicky-2"
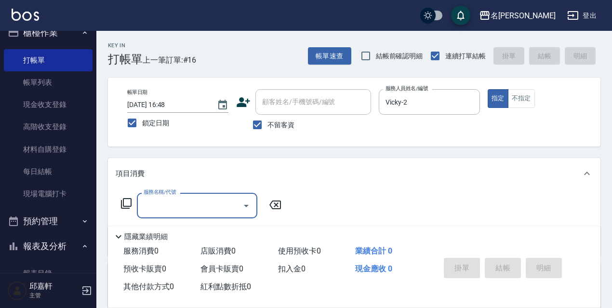
type input "3"
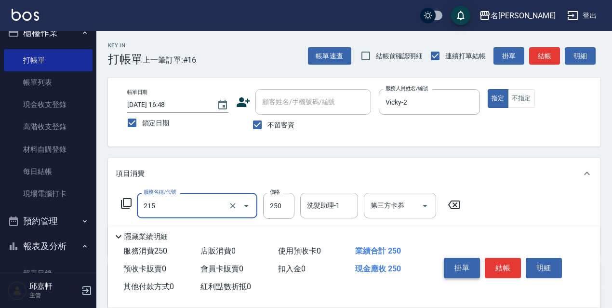
type input "洗髮卷<抵>250(215)"
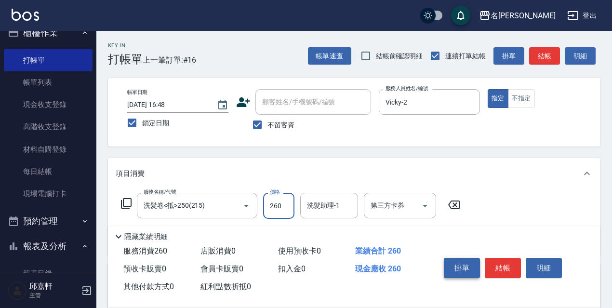
type input "260"
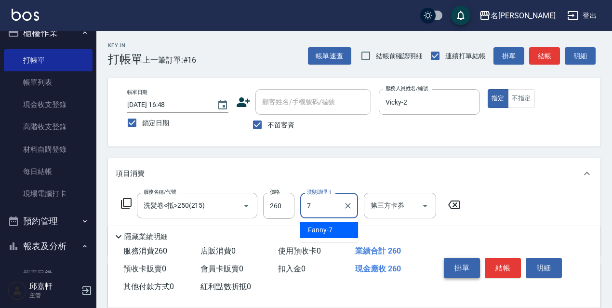
type input "Fanny-7"
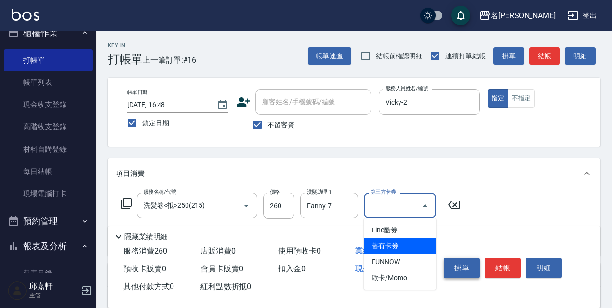
type input "舊有卡券"
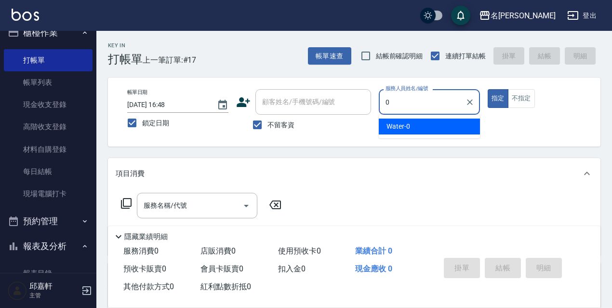
type input "Water-0"
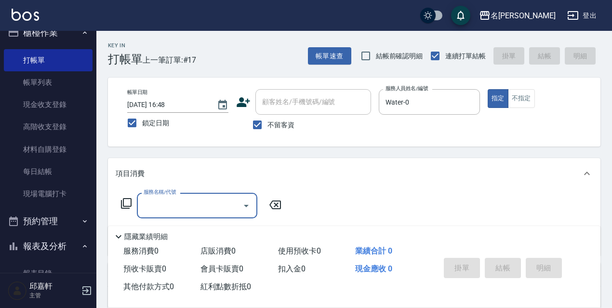
click at [126, 201] on icon at bounding box center [126, 203] width 12 height 12
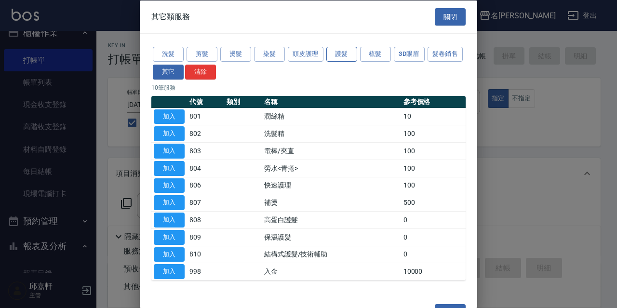
click at [348, 54] on button "護髮" at bounding box center [341, 54] width 31 height 15
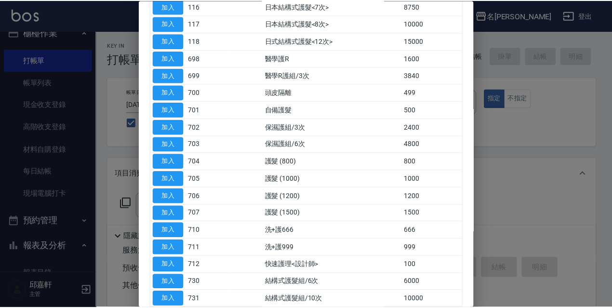
scroll to position [434, 0]
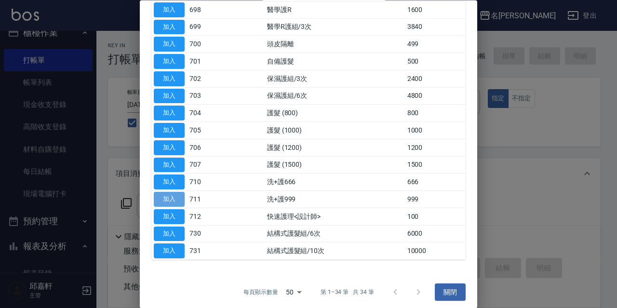
click at [157, 197] on button "加入" at bounding box center [169, 199] width 31 height 15
type input "洗+護999(711)"
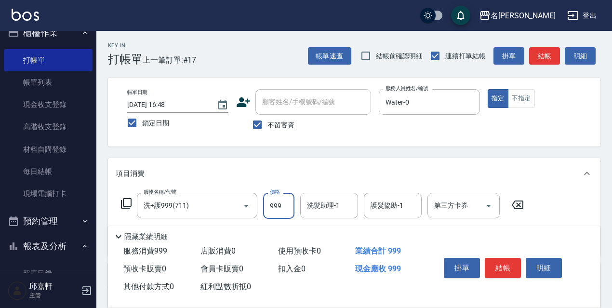
click at [289, 210] on input "999" at bounding box center [278, 206] width 31 height 26
type input "1049"
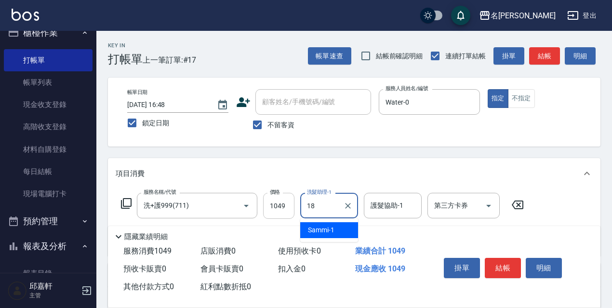
type input "[PERSON_NAME]-18"
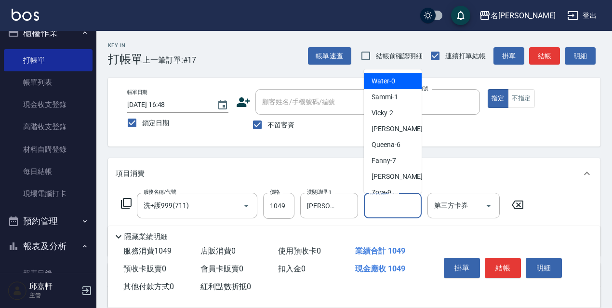
click at [385, 200] on input "護髮協助-1" at bounding box center [392, 205] width 49 height 17
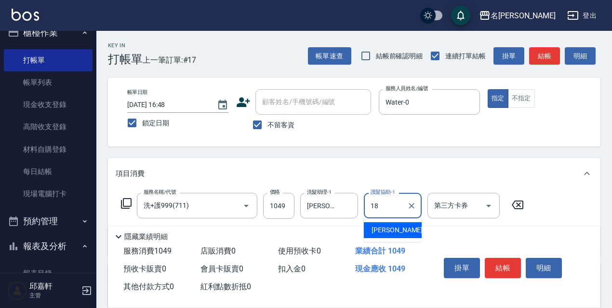
type input "[PERSON_NAME]-18"
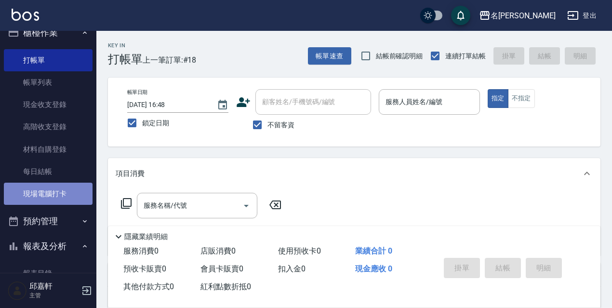
click at [69, 197] on link "現場電腦打卡" at bounding box center [48, 194] width 89 height 22
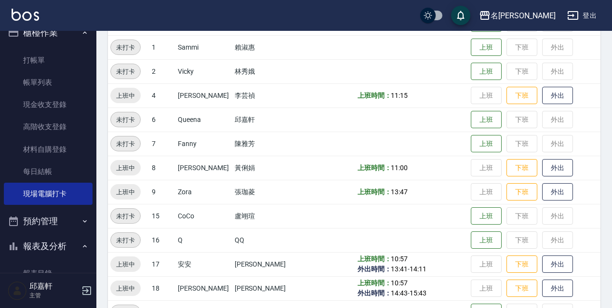
scroll to position [193, 0]
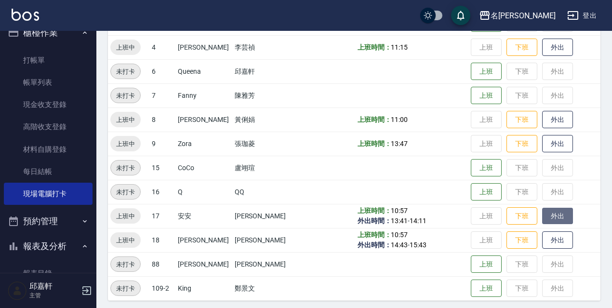
click at [549, 216] on button "外出" at bounding box center [557, 216] width 31 height 17
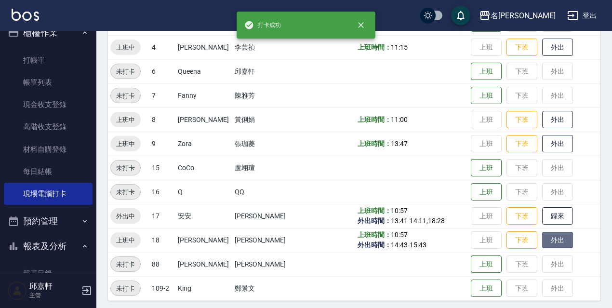
click at [550, 234] on button "外出" at bounding box center [557, 240] width 31 height 17
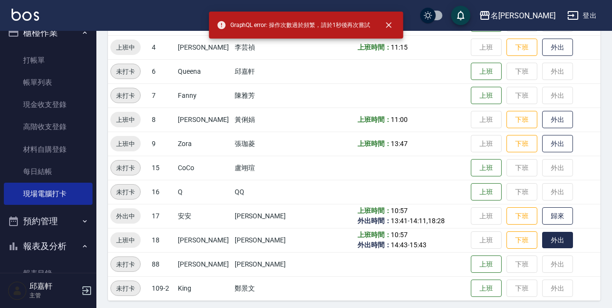
click at [549, 234] on button "外出" at bounding box center [557, 240] width 31 height 17
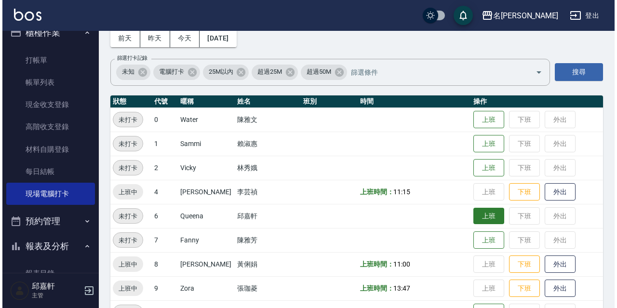
scroll to position [0, 0]
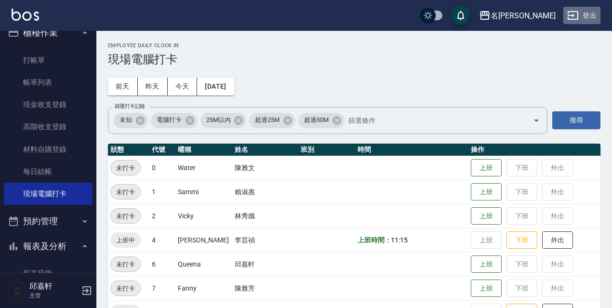
click at [600, 11] on button "登出" at bounding box center [581, 16] width 37 height 18
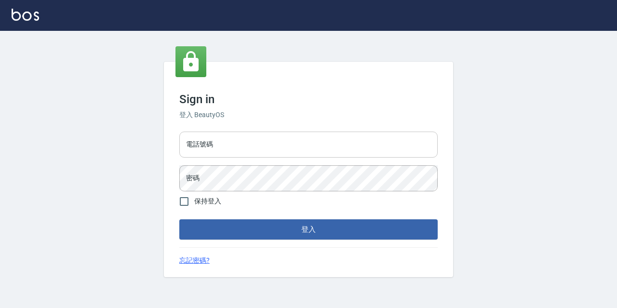
click at [233, 148] on input "電話號碼" at bounding box center [308, 145] width 258 height 26
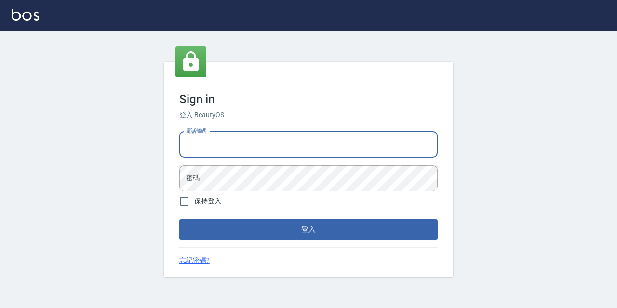
type input "0967388409"
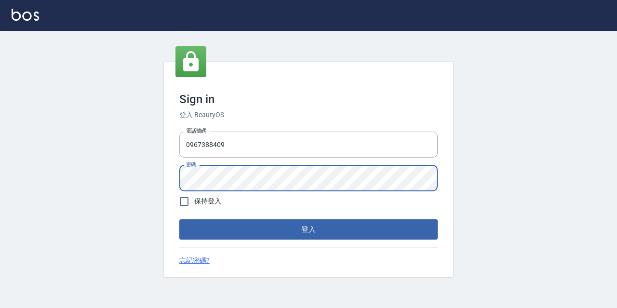
click at [179, 219] on button "登入" at bounding box center [308, 229] width 258 height 20
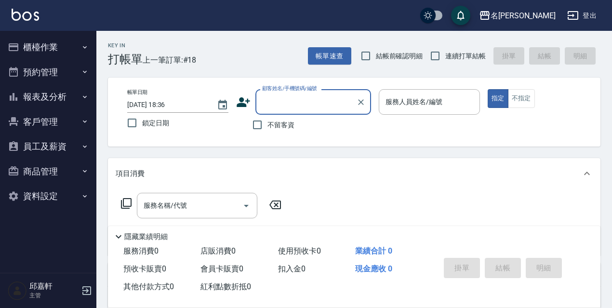
click at [23, 35] on button "櫃檯作業" at bounding box center [48, 47] width 89 height 25
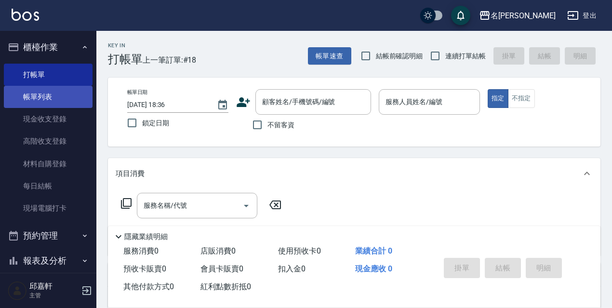
click at [35, 105] on link "帳單列表" at bounding box center [48, 97] width 89 height 22
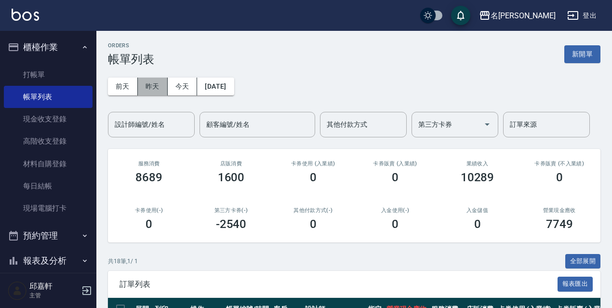
click at [151, 87] on button "昨天" at bounding box center [153, 87] width 30 height 18
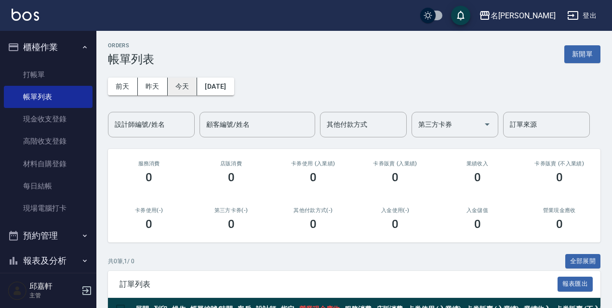
click at [185, 82] on button "今天" at bounding box center [183, 87] width 30 height 18
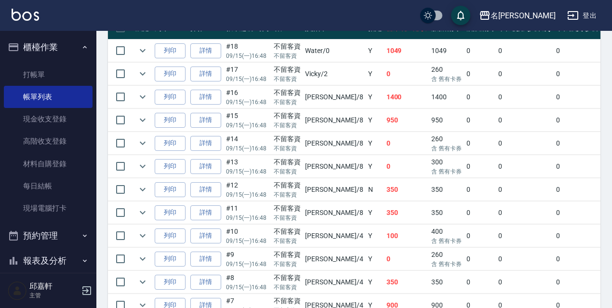
scroll to position [136, 0]
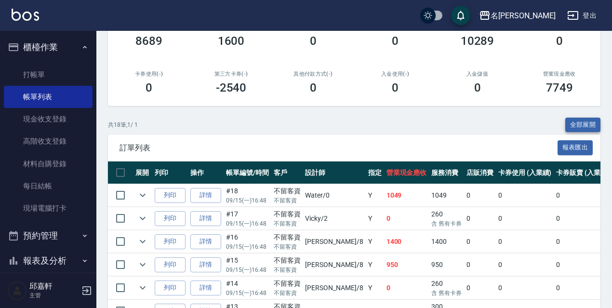
click at [579, 128] on button "全部展開" at bounding box center [583, 125] width 36 height 15
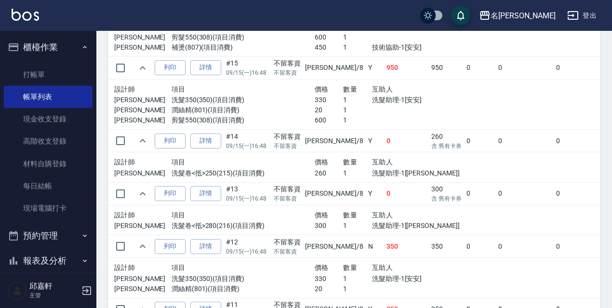
scroll to position [1108, 0]
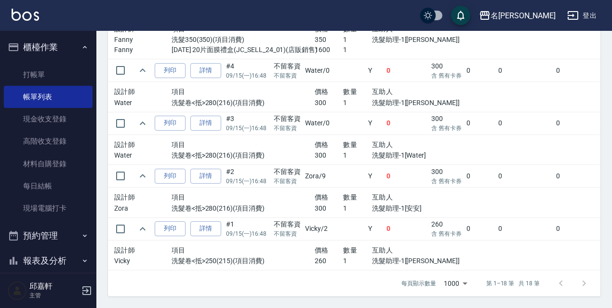
click at [409, 135] on div "設計師 項目 價格 數量 互助人 Water 洗髮卷<抵>280(216)(項目消費) 300 1 洗髮助理-1[Water]" at bounding box center [285, 150] width 351 height 30
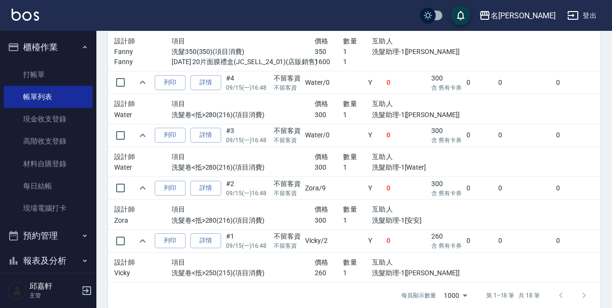
scroll to position [1069, 0]
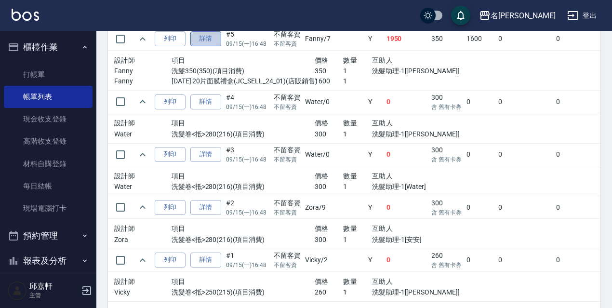
click at [212, 40] on link "詳情" at bounding box center [205, 38] width 31 height 15
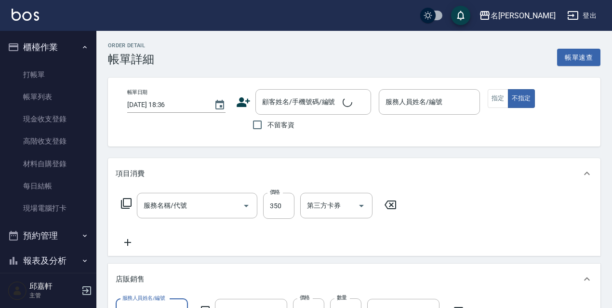
type input "2024年 20片面膜禮盒"
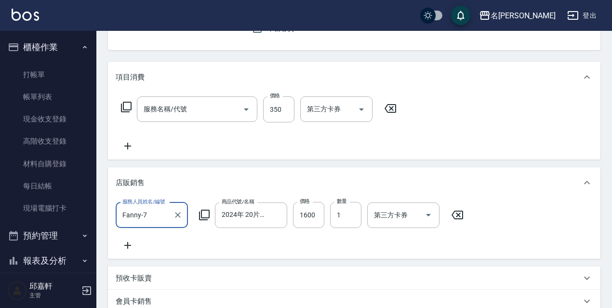
type input "[DATE] 16:48"
checkbox input "true"
type input "Fanny-7"
type input "洗髮350(350)"
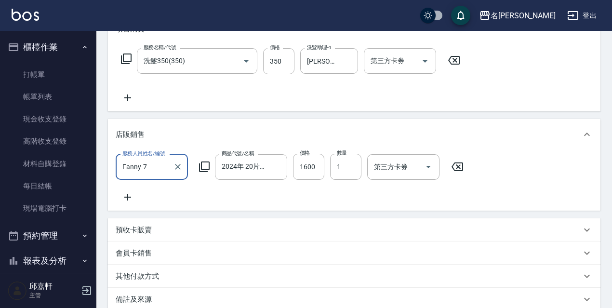
click at [455, 164] on icon at bounding box center [457, 167] width 24 height 12
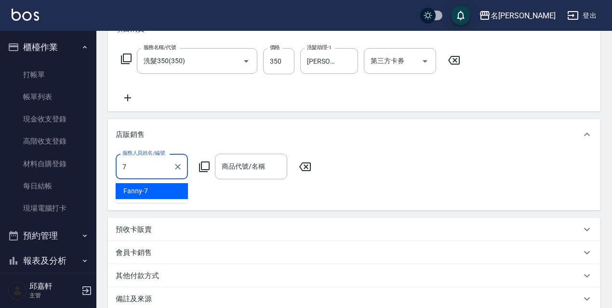
type input "Fanny-7"
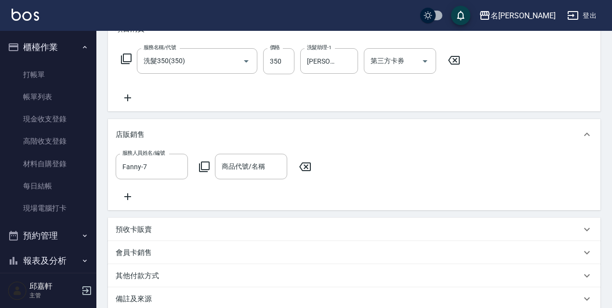
click at [209, 167] on icon at bounding box center [204, 166] width 11 height 11
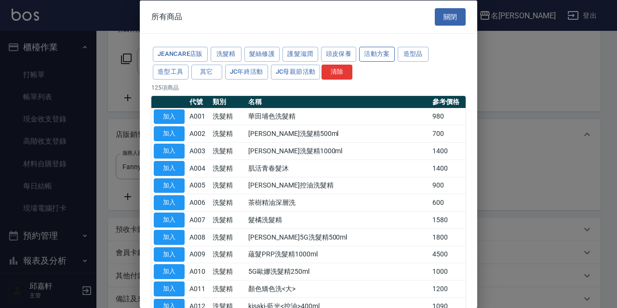
click at [369, 57] on button "活動方案" at bounding box center [377, 54] width 36 height 15
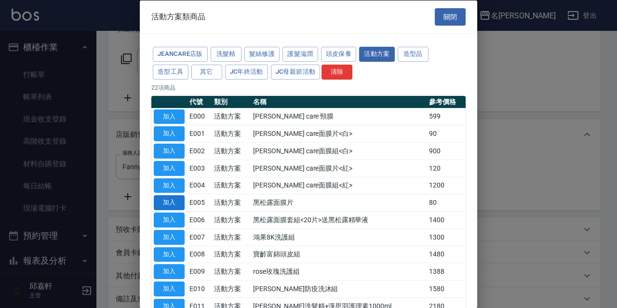
click at [163, 199] on button "加入" at bounding box center [169, 202] width 31 height 15
type input "黑松露面膜片"
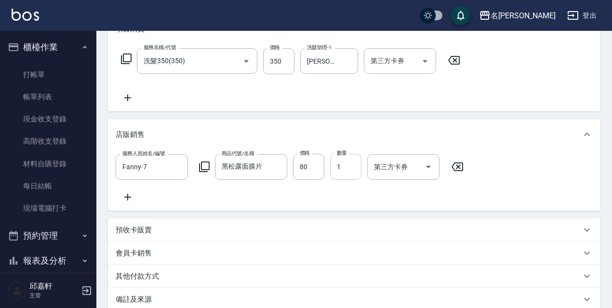
click at [355, 162] on input "1" at bounding box center [345, 167] width 31 height 26
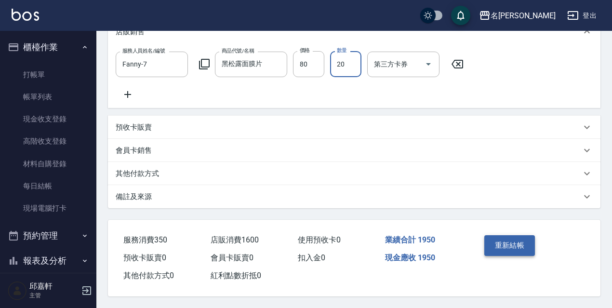
type input "20"
click at [514, 238] on button "重新結帳" at bounding box center [509, 245] width 51 height 20
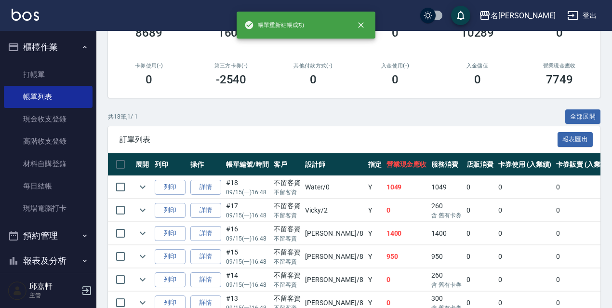
scroll to position [96, 0]
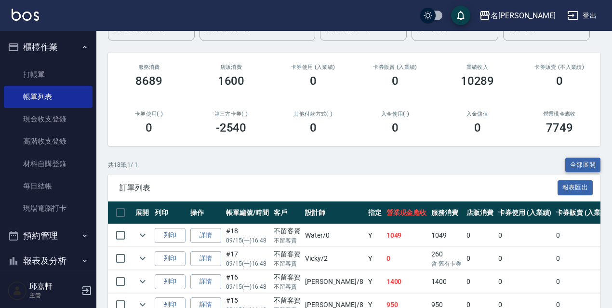
click at [572, 159] on button "全部展開" at bounding box center [583, 165] width 36 height 15
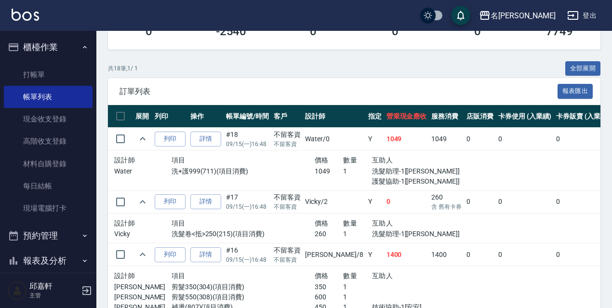
scroll to position [48, 0]
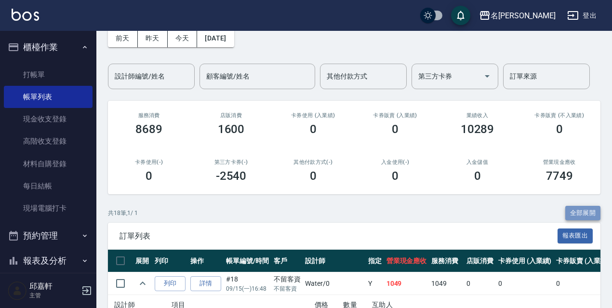
click at [580, 212] on button "全部展開" at bounding box center [583, 213] width 36 height 15
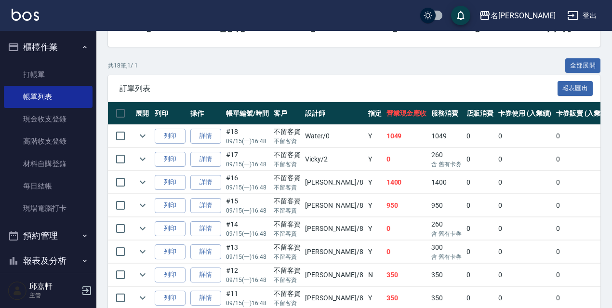
scroll to position [474, 0]
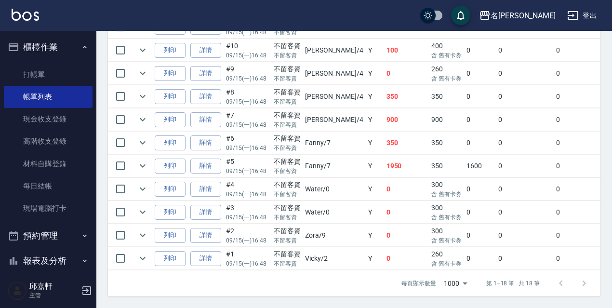
click at [464, 181] on td "0" at bounding box center [480, 189] width 32 height 23
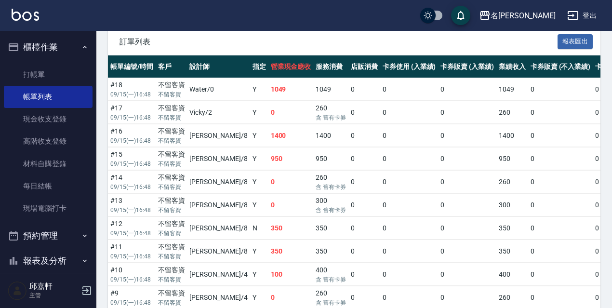
scroll to position [194, 0]
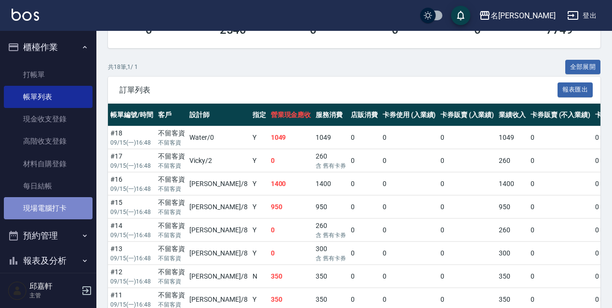
click at [62, 210] on link "現場電腦打卡" at bounding box center [48, 208] width 89 height 22
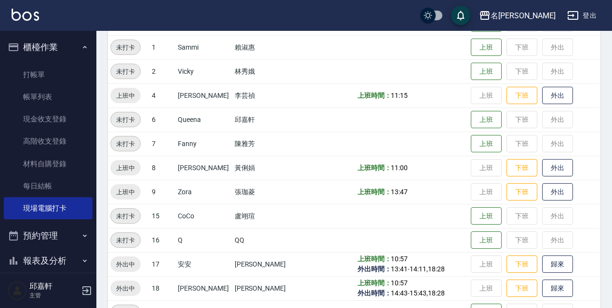
scroll to position [197, 0]
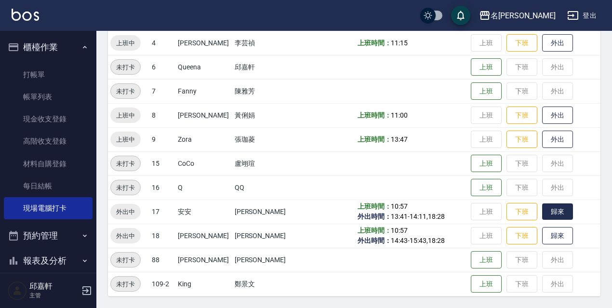
click at [557, 207] on button "歸來" at bounding box center [557, 211] width 31 height 17
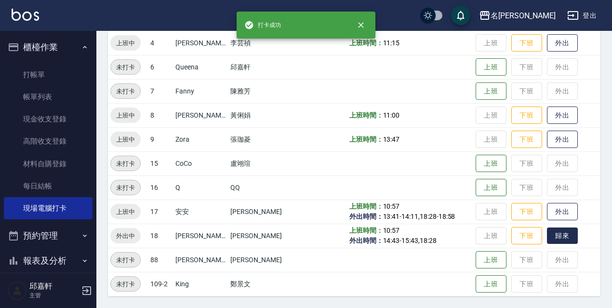
click at [554, 232] on button "歸來" at bounding box center [562, 235] width 31 height 17
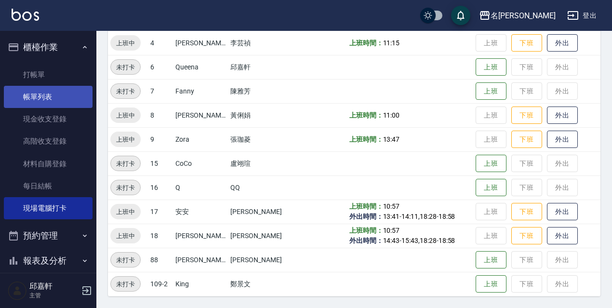
scroll to position [101, 0]
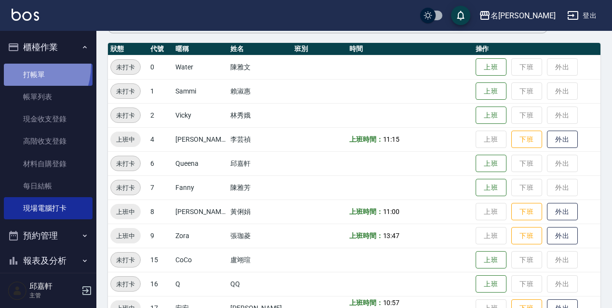
click at [16, 65] on link "打帳單" at bounding box center [48, 75] width 89 height 22
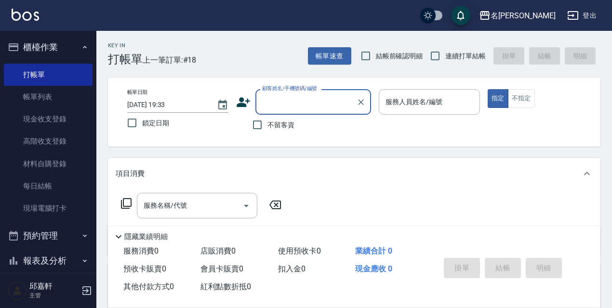
click at [168, 119] on span "鎖定日期" at bounding box center [155, 123] width 27 height 10
click at [142, 119] on input "鎖定日期" at bounding box center [132, 123] width 20 height 20
checkbox input "true"
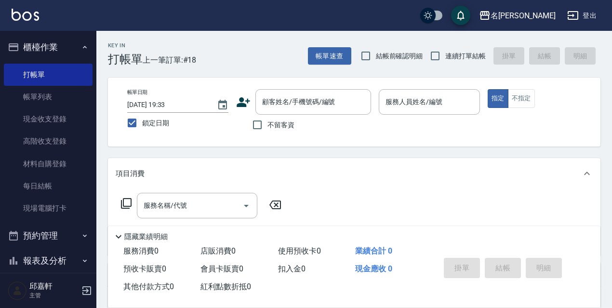
click at [280, 125] on span "不留客資" at bounding box center [280, 125] width 27 height 10
click at [267, 125] on input "不留客資" at bounding box center [257, 125] width 20 height 20
checkbox input "true"
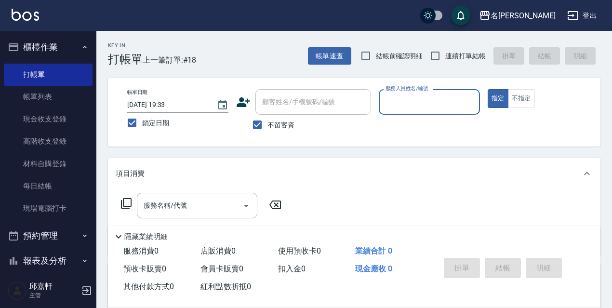
click at [416, 56] on span "結帳前確認明細" at bounding box center [399, 56] width 47 height 10
click at [376, 56] on input "結帳前確認明細" at bounding box center [365, 56] width 20 height 20
checkbox input "true"
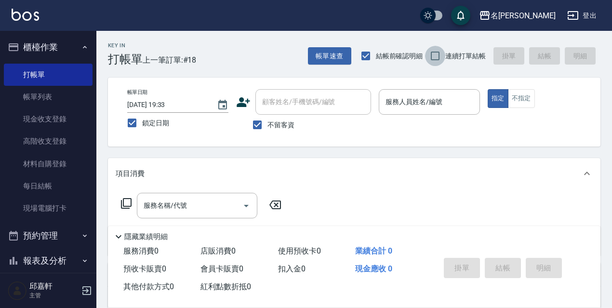
click at [435, 51] on input "連續打單結帳" at bounding box center [435, 56] width 20 height 20
checkbox input "true"
click at [424, 98] on div "服務人員姓名/編號 服務人員姓名/編號" at bounding box center [429, 102] width 101 height 26
type input "Queena-6"
type button "true"
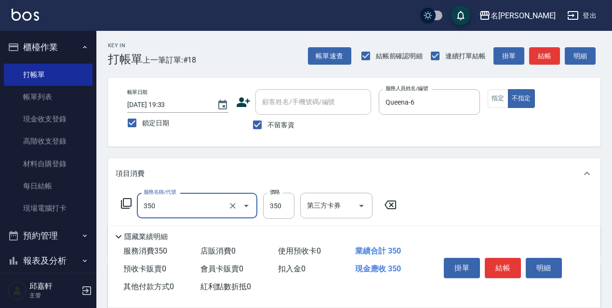
type input "洗髮350(350)"
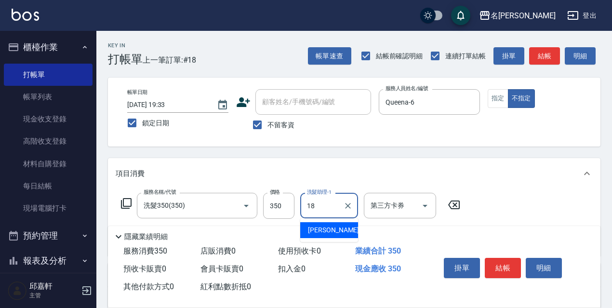
type input "[PERSON_NAME]-18"
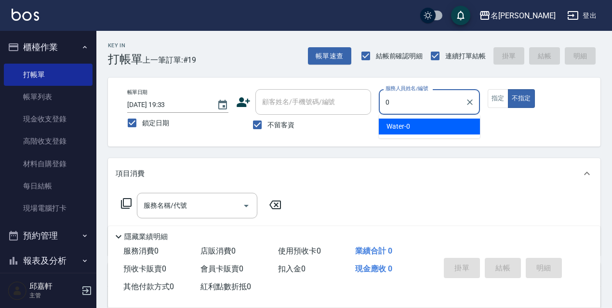
type input "Water-0"
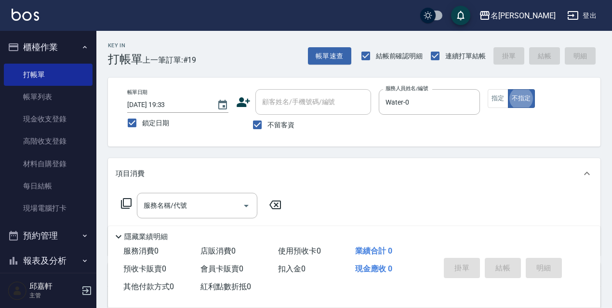
type button "false"
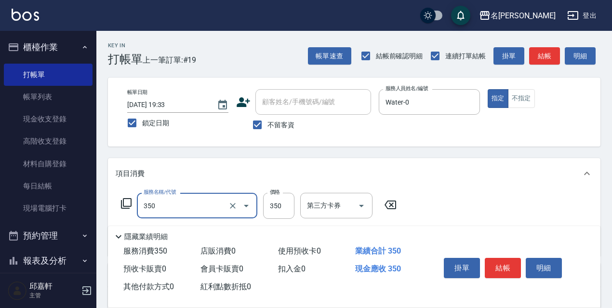
type input "洗髮350(350)"
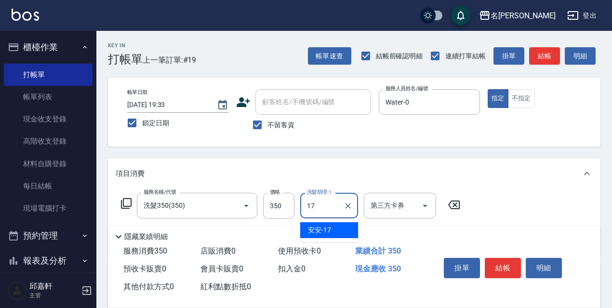
type input "安安-17"
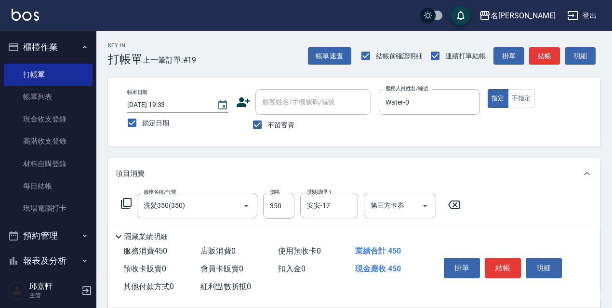
type input "電棒/夾直(803)"
type input "150"
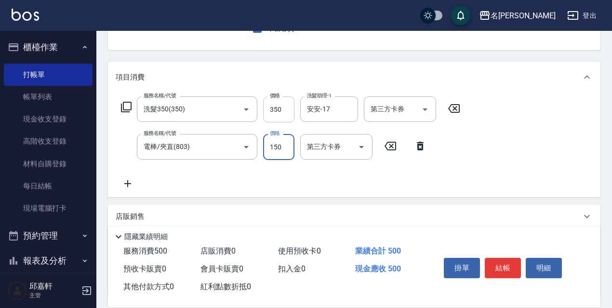
click at [283, 118] on input "350" at bounding box center [278, 109] width 31 height 26
click at [272, 109] on input "350" at bounding box center [278, 109] width 31 height 26
type input "330"
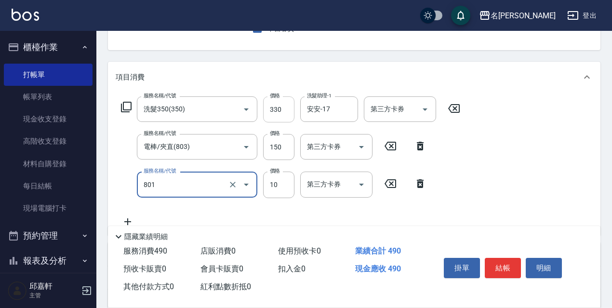
type input "潤絲精(801)"
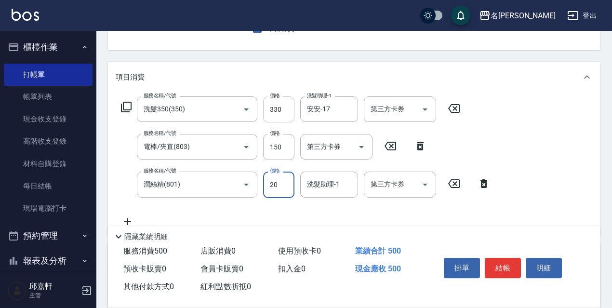
type input "20"
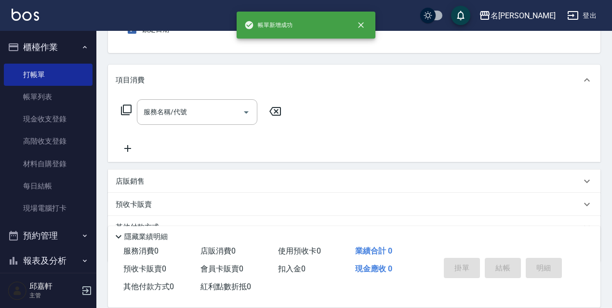
scroll to position [0, 0]
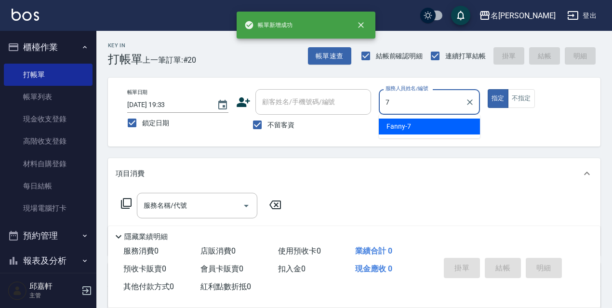
type input "Fanny-7"
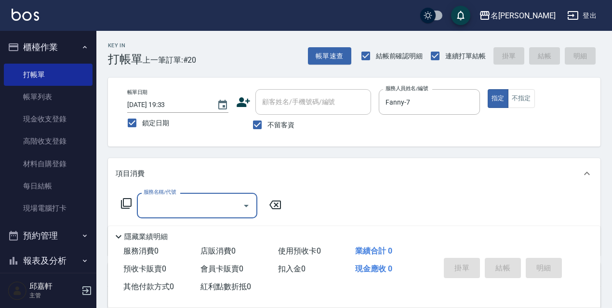
type input "1"
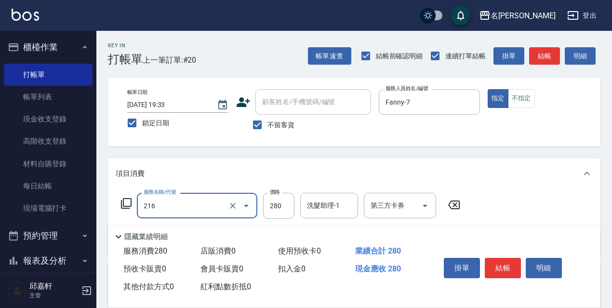
type input "洗髮卷<抵>280(216)"
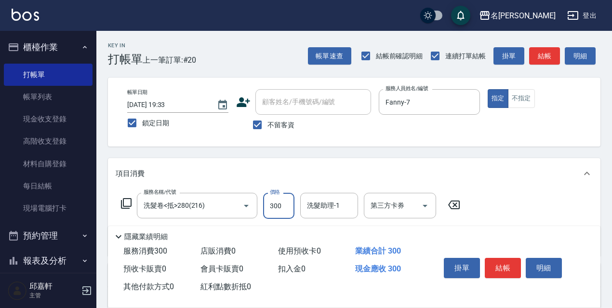
type input "300"
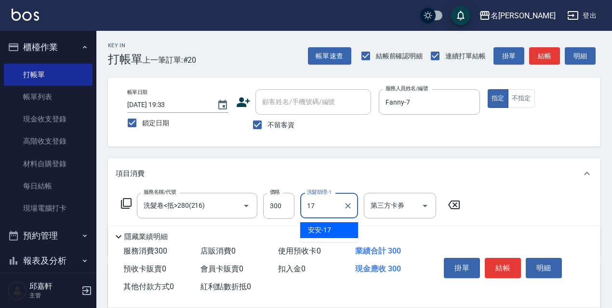
type input "安安-17"
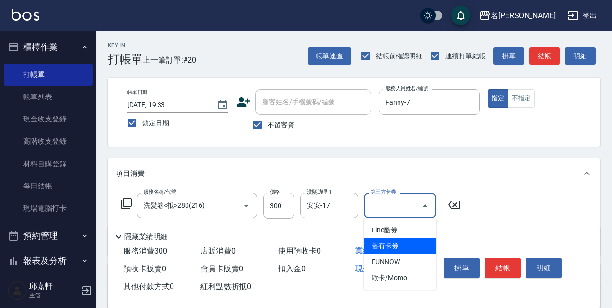
type input "舊有卡券"
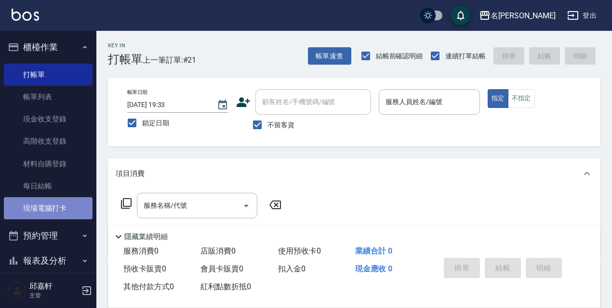
click at [65, 205] on link "現場電腦打卡" at bounding box center [48, 208] width 89 height 22
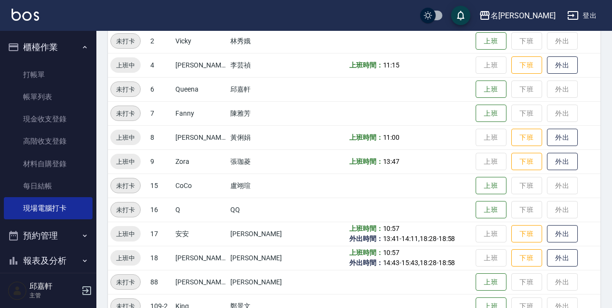
scroll to position [179, 0]
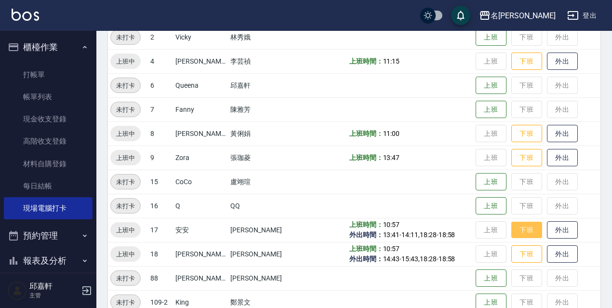
click at [529, 233] on button "下班" at bounding box center [526, 230] width 31 height 17
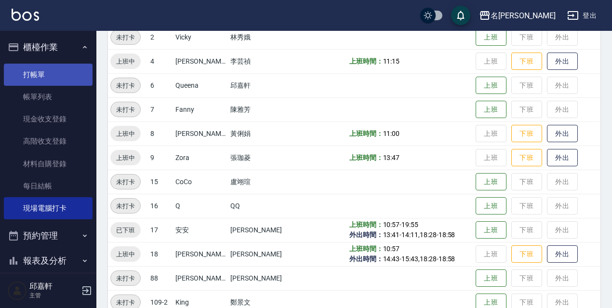
click at [63, 82] on link "打帳單" at bounding box center [48, 75] width 89 height 22
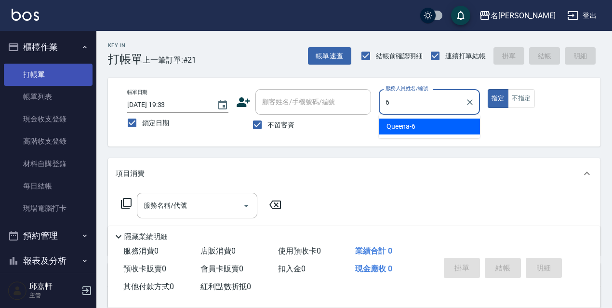
type input "Queena-6"
type button "true"
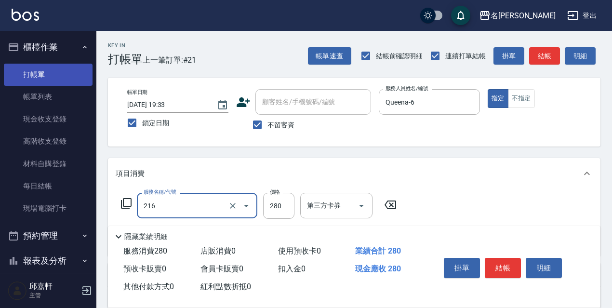
type input "洗髮卷<抵>280(216)"
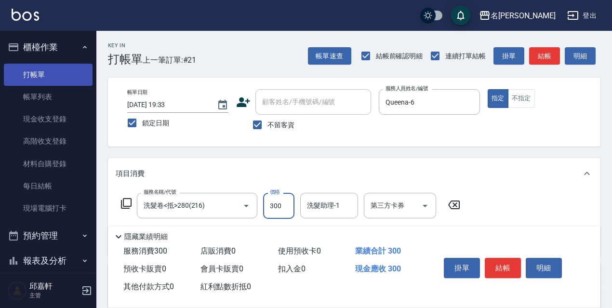
type input "300"
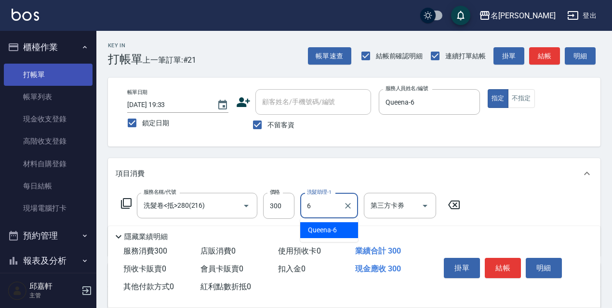
type input "Queena-6"
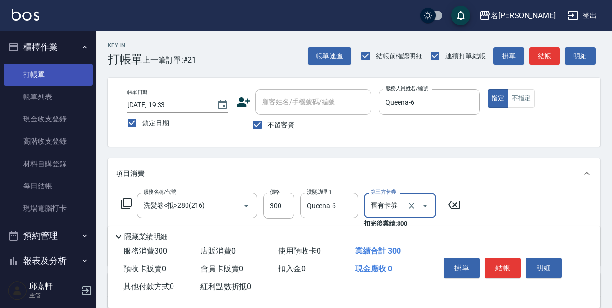
type input "舊有卡券"
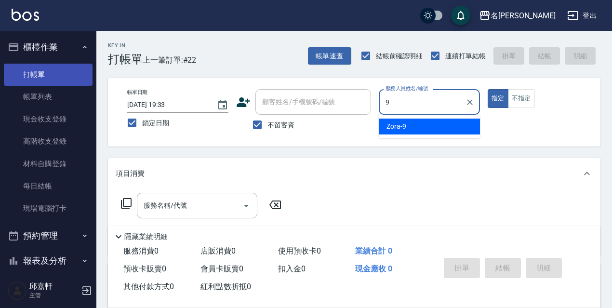
type input "Zora-9"
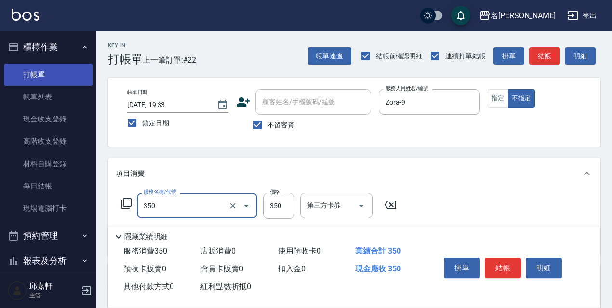
type input "洗髮350(350)"
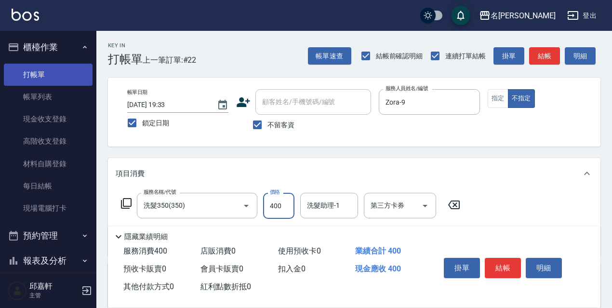
type input "400"
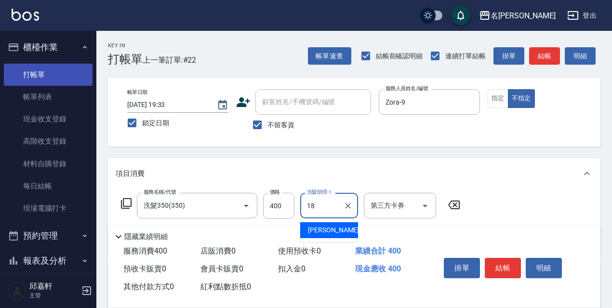
type input "[PERSON_NAME]-18"
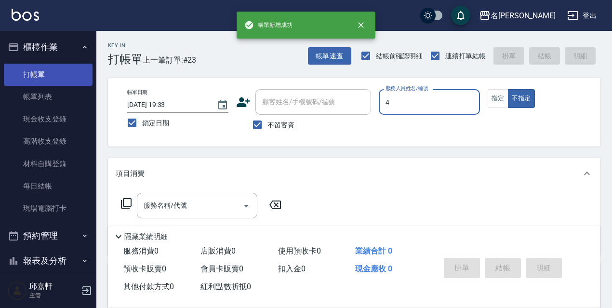
type input "[PERSON_NAME]-4"
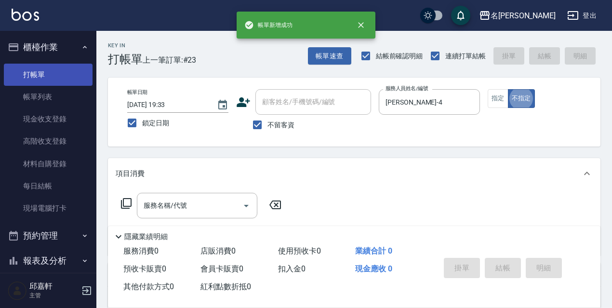
type button "false"
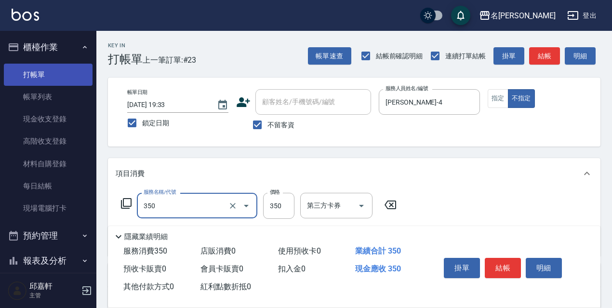
type input "洗髮350(350)"
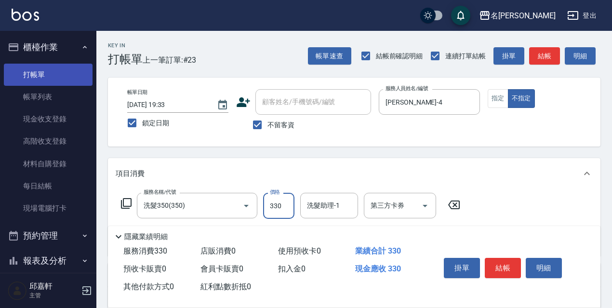
type input "330"
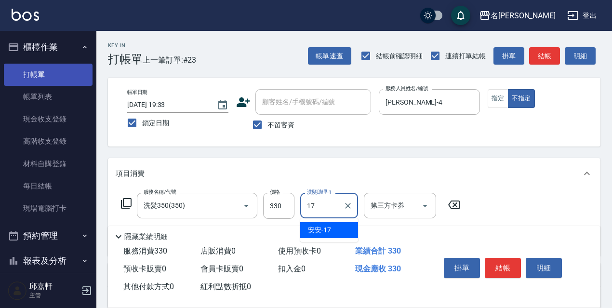
type input "安安-17"
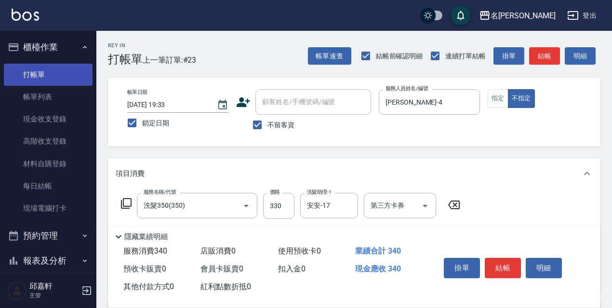
type input "潤絲精(801)"
type input "20"
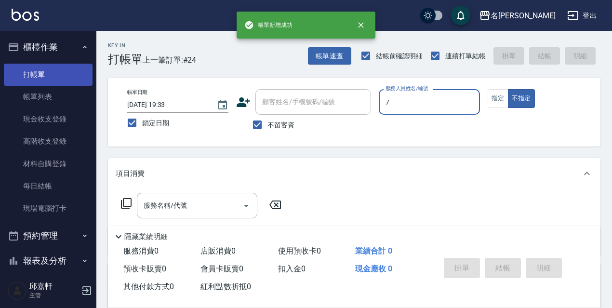
type input "Fanny-7"
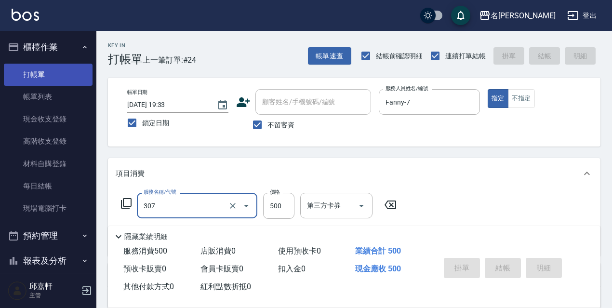
type input "307"
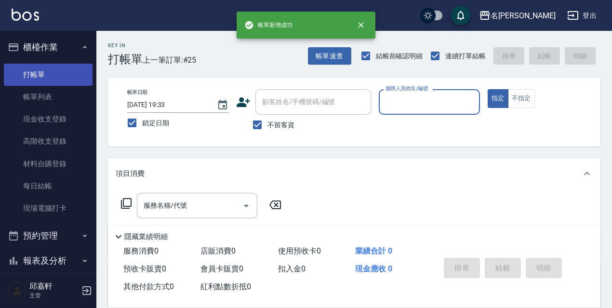
type input "0"
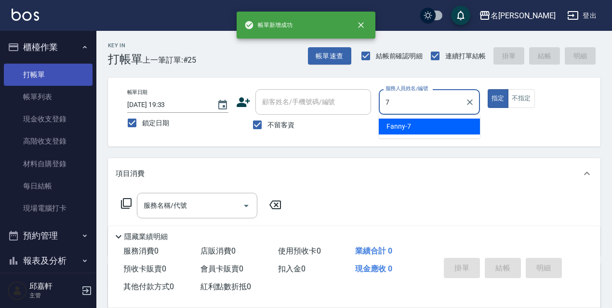
type input "Fanny-7"
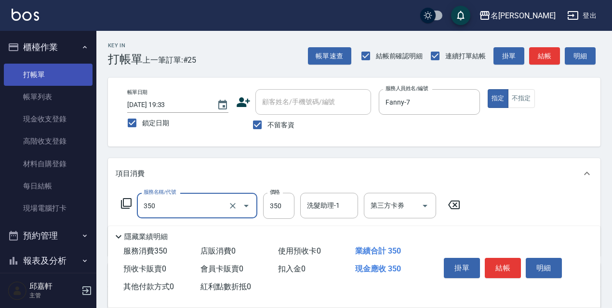
type input "洗髮350(350)"
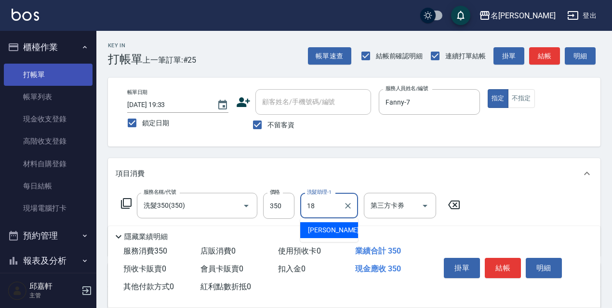
type input "[PERSON_NAME]-18"
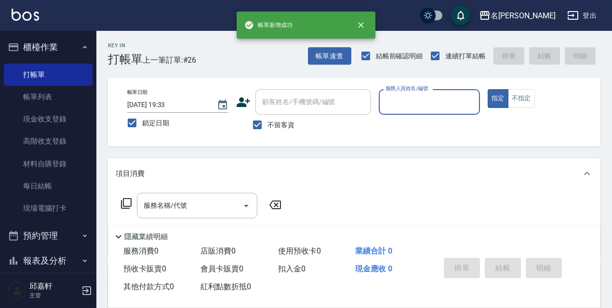
click at [74, 92] on link "帳單列表" at bounding box center [48, 97] width 89 height 22
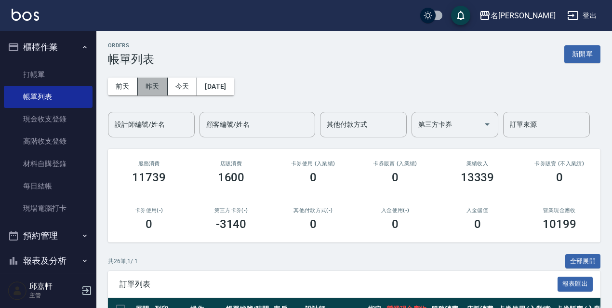
click at [145, 87] on button "昨天" at bounding box center [153, 87] width 30 height 18
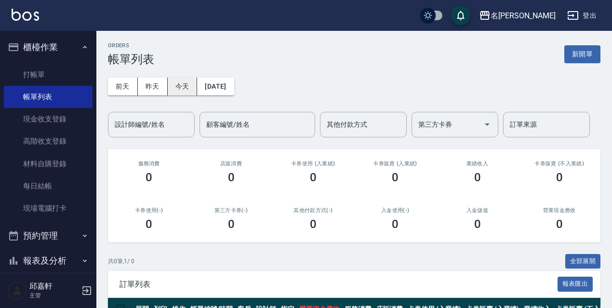
drag, startPoint x: 169, startPoint y: 89, endPoint x: 182, endPoint y: 89, distance: 13.0
click at [182, 89] on button "今天" at bounding box center [183, 87] width 30 height 18
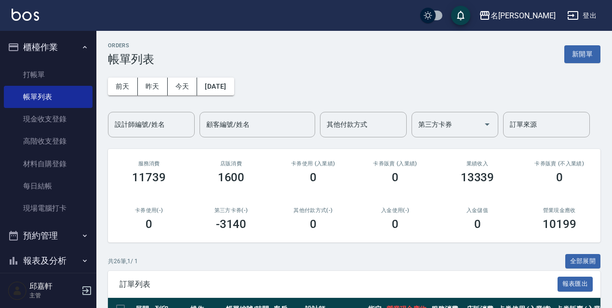
scroll to position [145, 0]
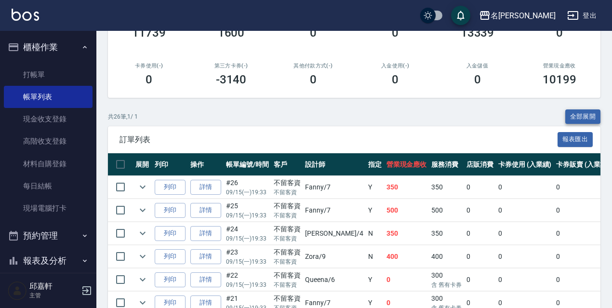
click at [582, 111] on button "全部展開" at bounding box center [583, 116] width 36 height 15
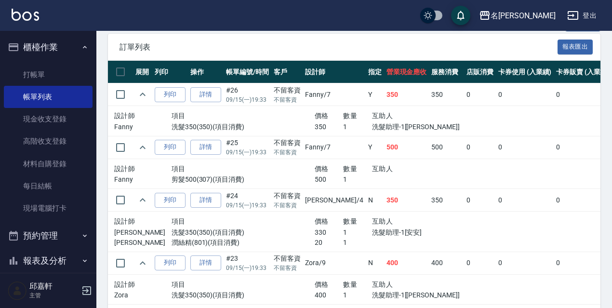
scroll to position [189, 0]
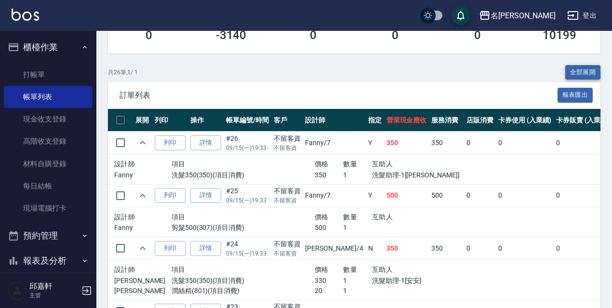
click at [599, 73] on button "全部展開" at bounding box center [583, 72] width 36 height 15
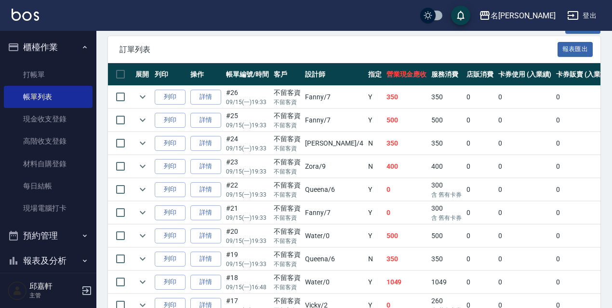
scroll to position [232, 0]
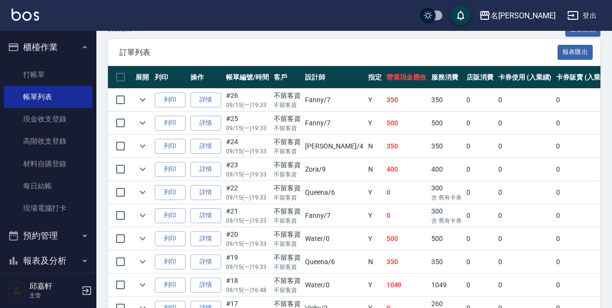
click at [496, 147] on td "0" at bounding box center [525, 146] width 58 height 23
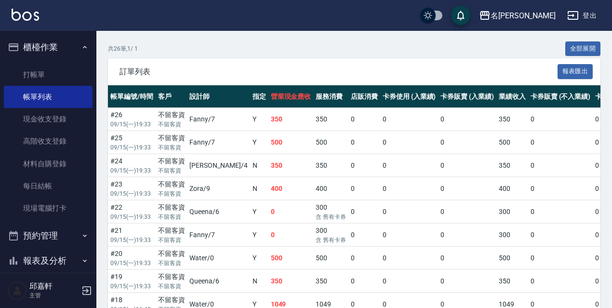
scroll to position [193, 0]
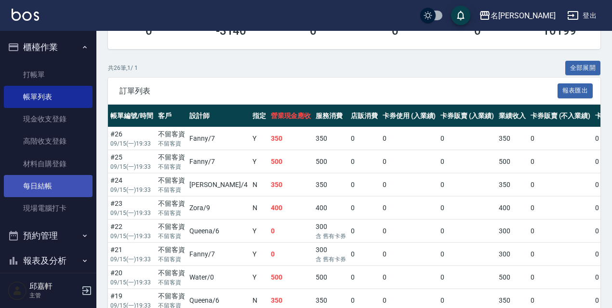
click at [47, 196] on link "每日結帳" at bounding box center [48, 186] width 89 height 22
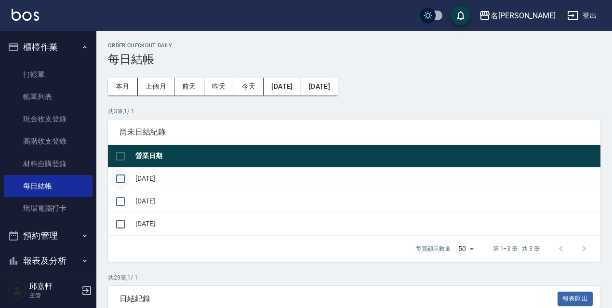
click at [114, 187] on input "checkbox" at bounding box center [120, 179] width 20 height 20
checkbox input "true"
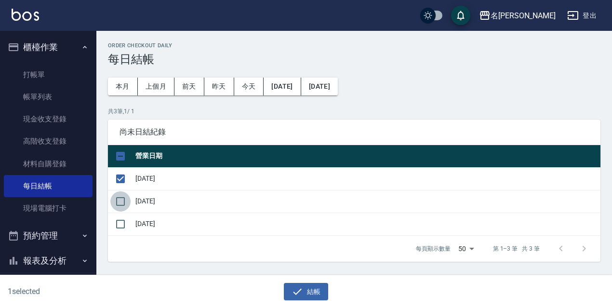
drag, startPoint x: 125, startPoint y: 197, endPoint x: 137, endPoint y: 198, distance: 12.6
click at [125, 197] on input "checkbox" at bounding box center [120, 201] width 20 height 20
checkbox input "true"
click at [306, 291] on button "結帳" at bounding box center [306, 292] width 45 height 18
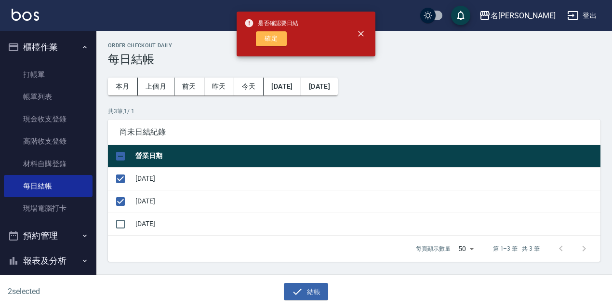
click at [272, 39] on button "確定" at bounding box center [271, 38] width 31 height 15
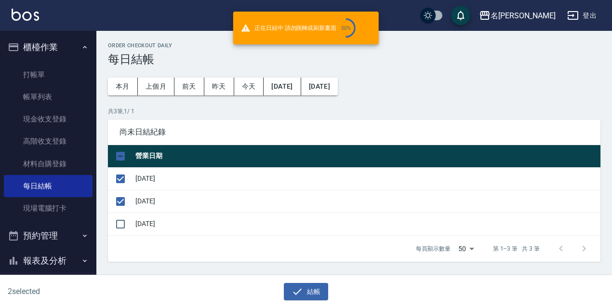
checkbox input "false"
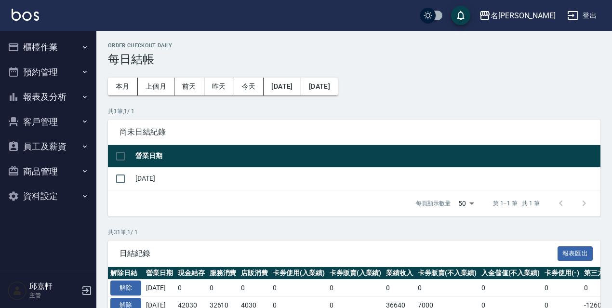
click at [59, 96] on button "報表及分析" at bounding box center [48, 96] width 89 height 25
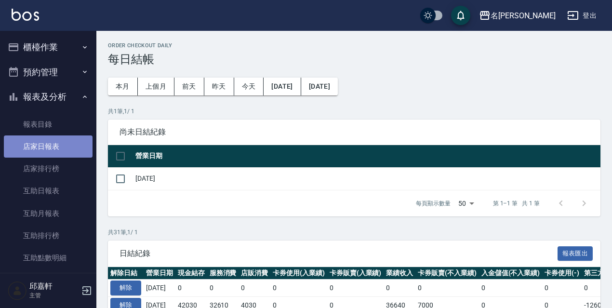
click at [62, 147] on link "店家日報表" at bounding box center [48, 146] width 89 height 22
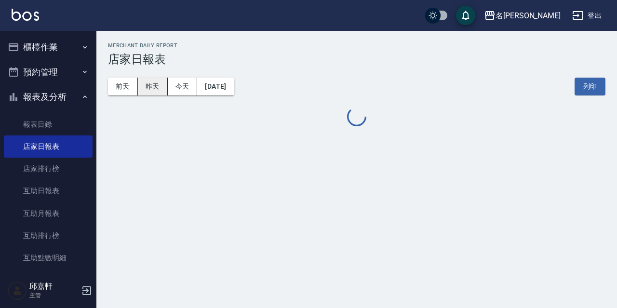
click at [160, 92] on button "昨天" at bounding box center [153, 87] width 30 height 18
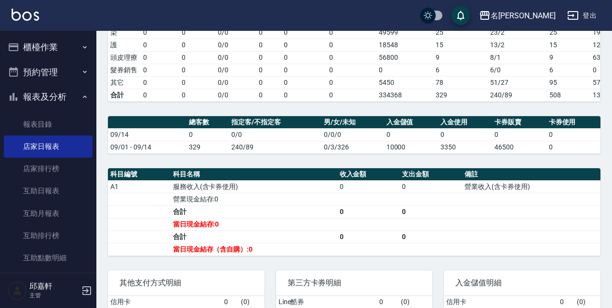
scroll to position [48, 0]
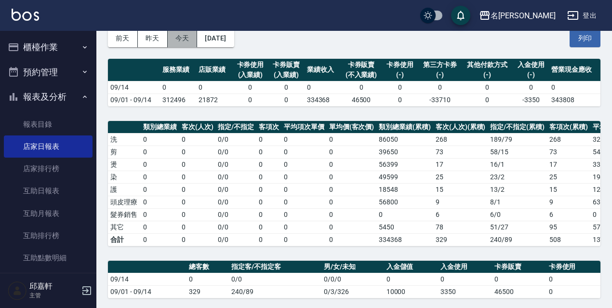
click at [182, 41] on button "今天" at bounding box center [183, 38] width 30 height 18
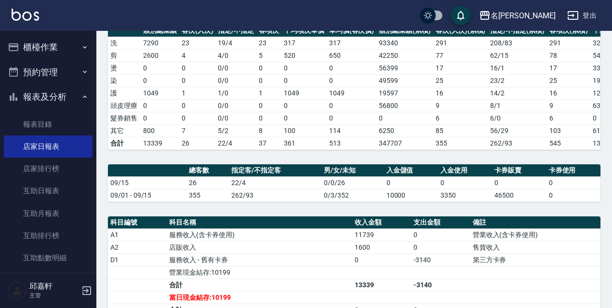
scroll to position [241, 0]
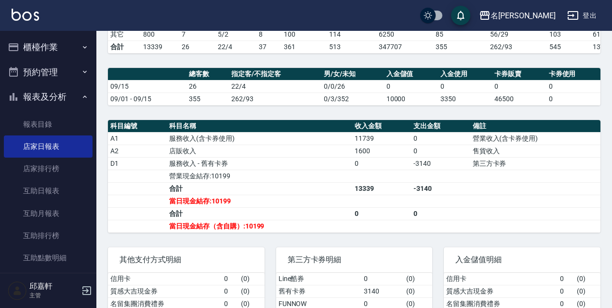
click at [575, 13] on icon "button" at bounding box center [573, 16] width 12 height 12
